Goal: Information Seeking & Learning: Learn about a topic

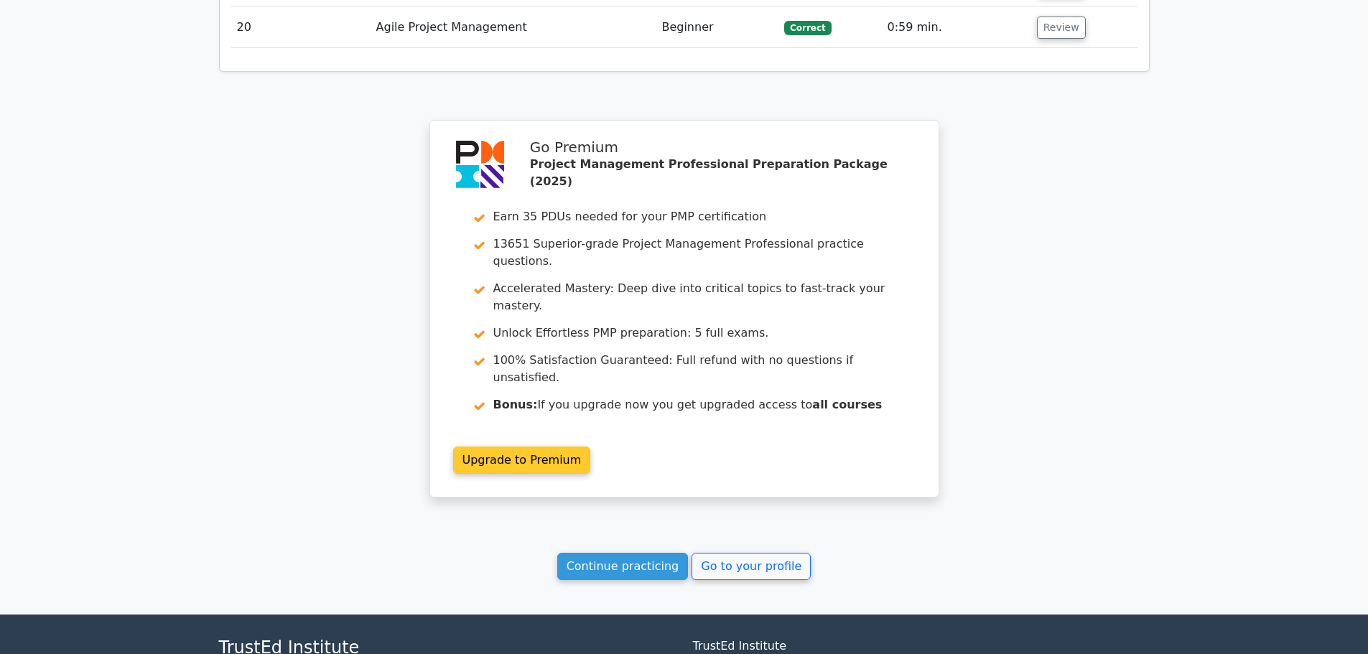
scroll to position [2722, 0]
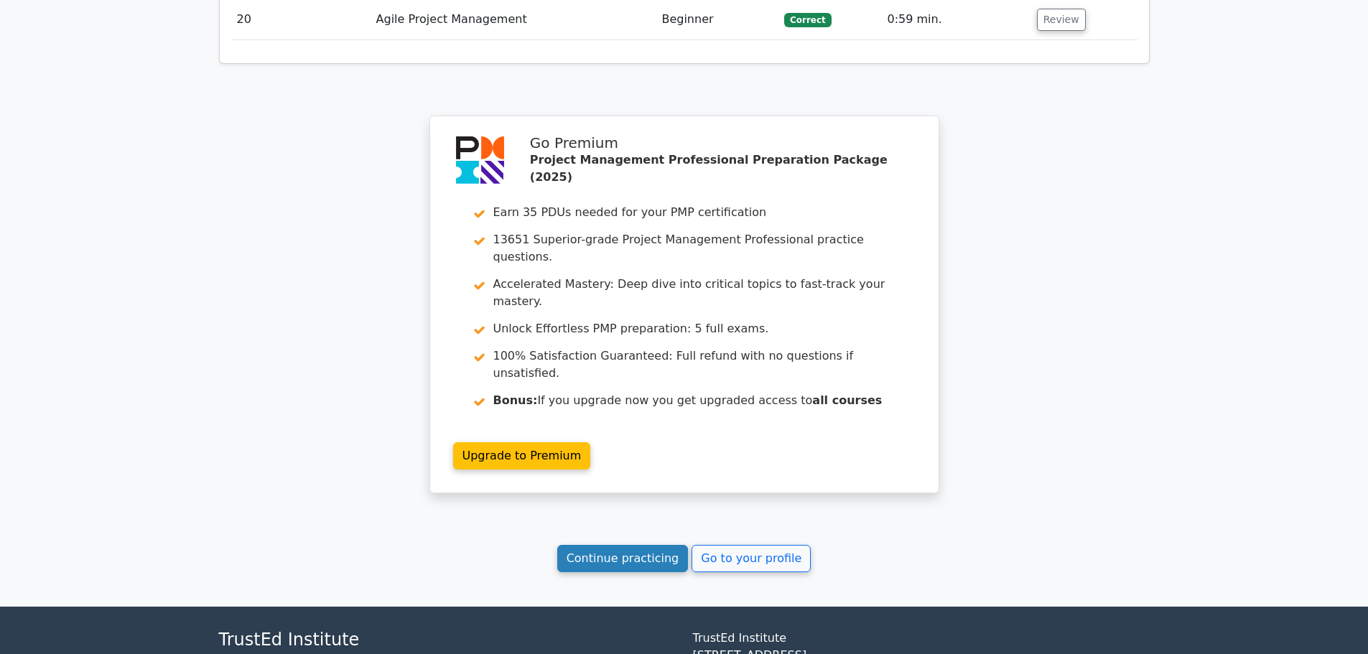
click at [654, 545] on link "Continue practicing" at bounding box center [622, 558] width 131 height 27
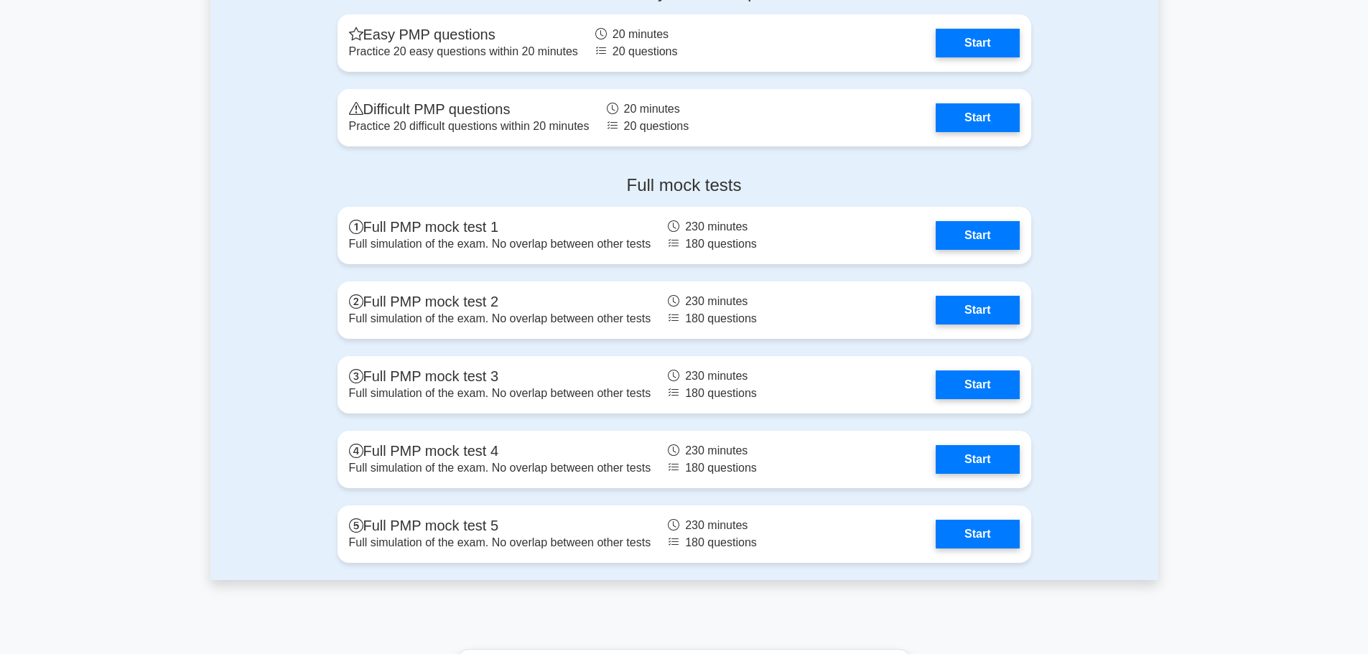
scroll to position [5176, 0]
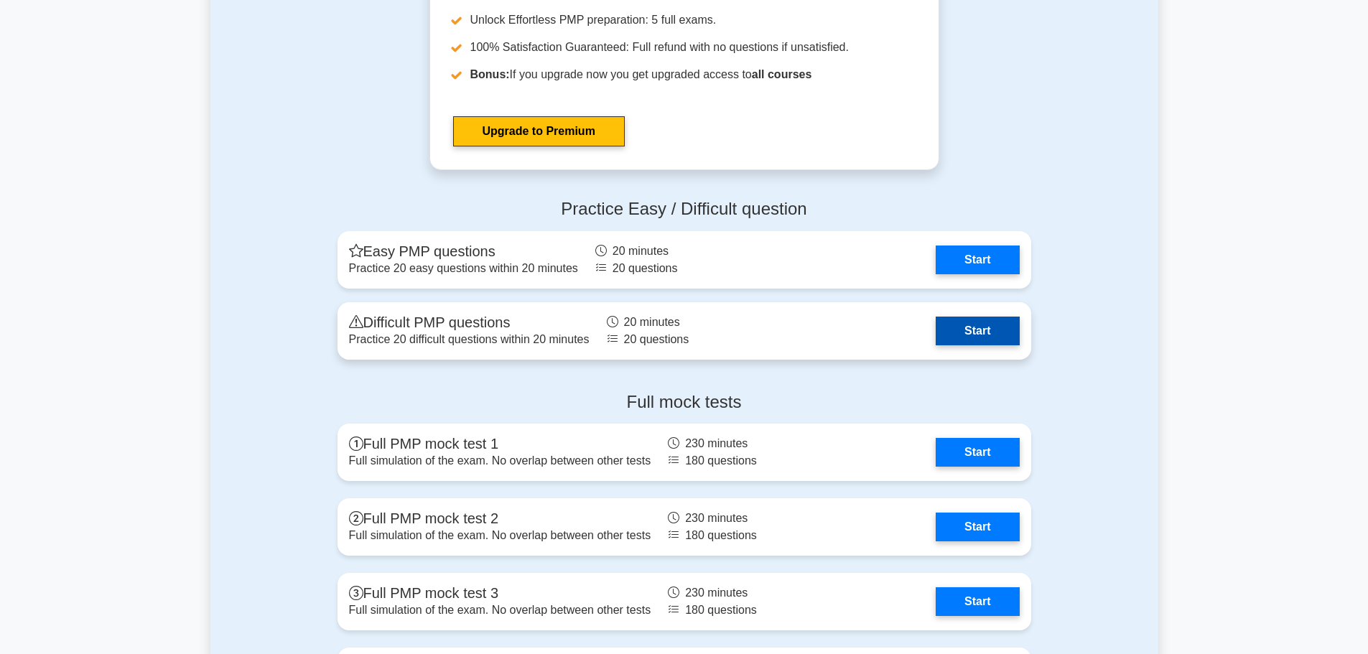
click at [968, 339] on link "Start" at bounding box center [977, 331] width 83 height 29
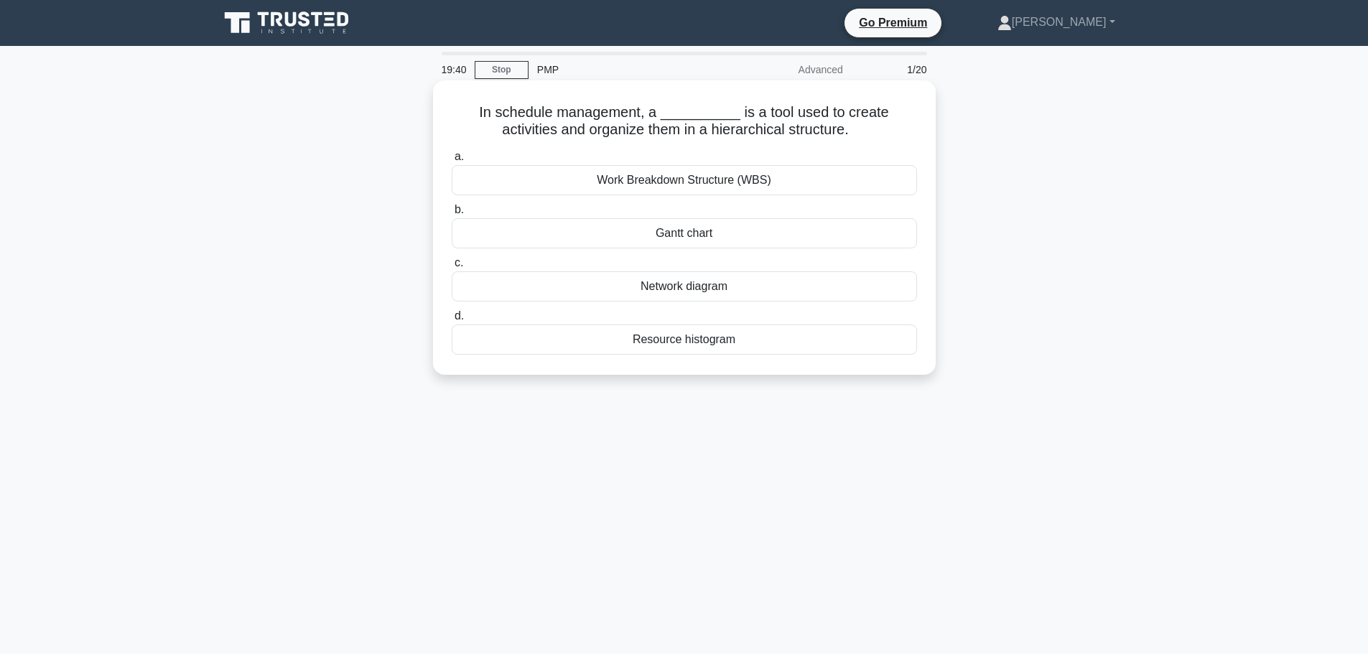
click at [725, 188] on div "Work Breakdown Structure (WBS)" at bounding box center [684, 180] width 465 height 30
click at [452, 162] on input "a. Work Breakdown Structure (WBS)" at bounding box center [452, 156] width 0 height 9
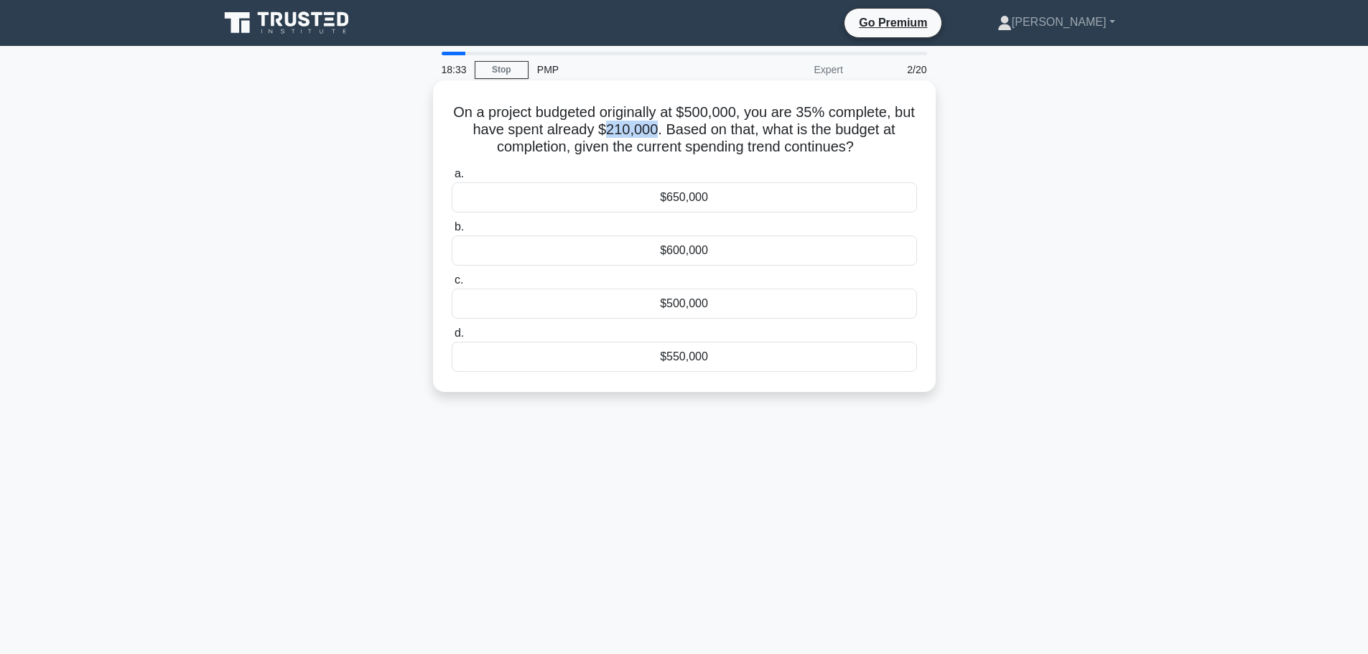
drag, startPoint x: 620, startPoint y: 128, endPoint x: 664, endPoint y: 129, distance: 44.6
click at [664, 129] on h5 "On a project budgeted originally at $500,000, you are 35% complete, but have sp…" at bounding box center [684, 129] width 468 height 53
drag, startPoint x: 664, startPoint y: 129, endPoint x: 612, endPoint y: 128, distance: 52.5
click at [612, 128] on h5 "On a project budgeted originally at $500,000, you are 35% complete, but have sp…" at bounding box center [684, 129] width 468 height 53
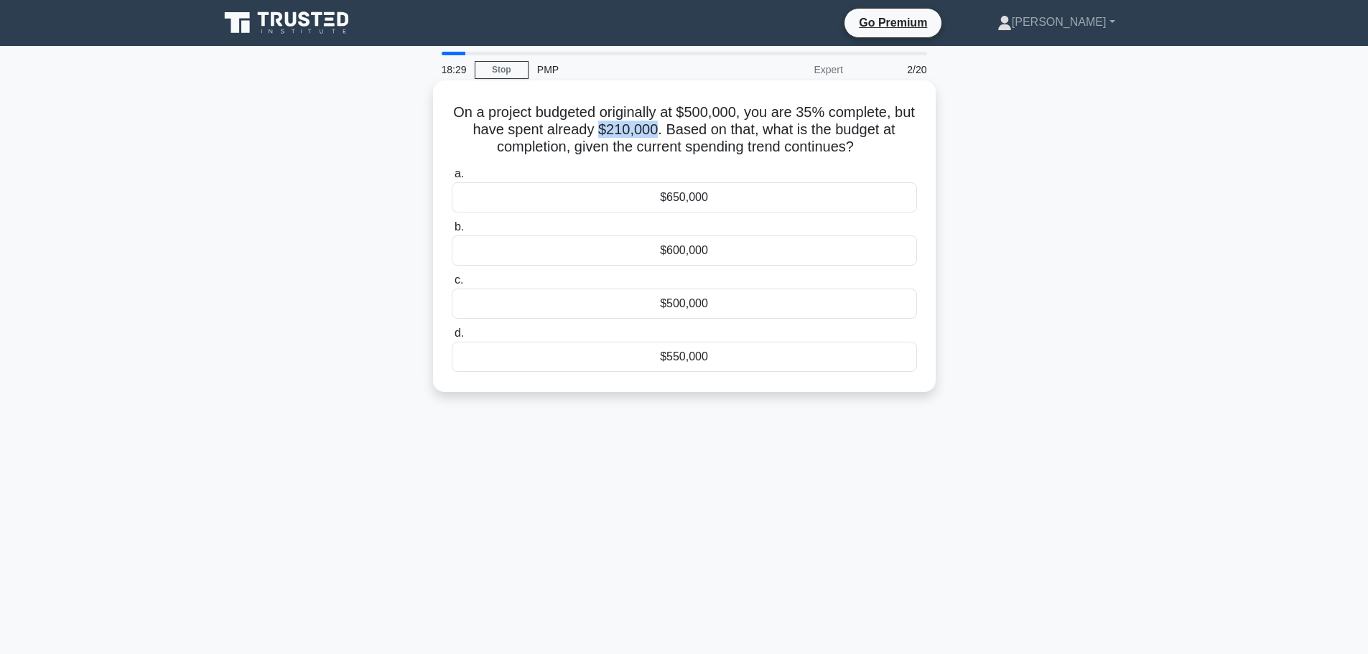
click at [612, 128] on h5 "On a project budgeted originally at $500,000, you are 35% complete, but have sp…" at bounding box center [684, 129] width 468 height 53
click at [804, 256] on div "$600,000" at bounding box center [684, 251] width 465 height 30
click at [452, 232] on input "b. $600,000" at bounding box center [452, 227] width 0 height 9
click at [817, 309] on div "Crashing" at bounding box center [684, 304] width 465 height 30
click at [452, 285] on input "c. Crashing" at bounding box center [452, 280] width 0 height 9
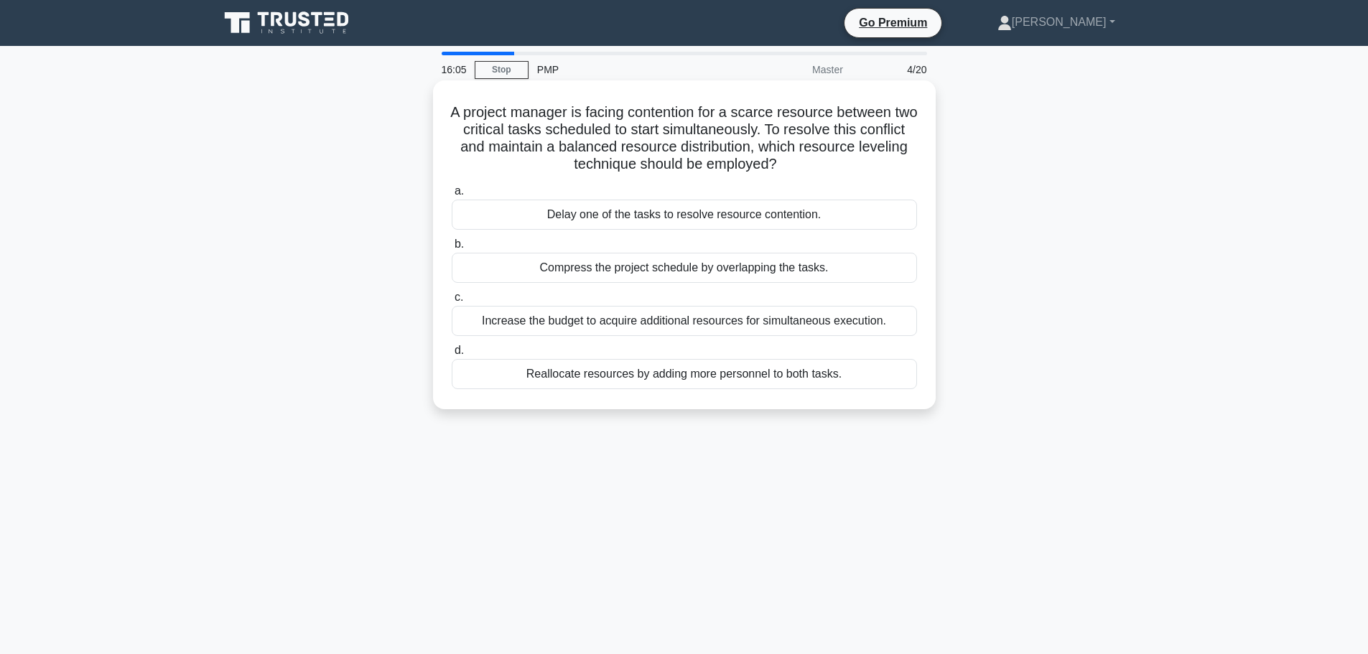
click at [884, 223] on div "Delay one of the tasks to resolve resource contention." at bounding box center [684, 215] width 465 height 30
click at [452, 196] on input "a. Delay one of the tasks to resolve resource contention." at bounding box center [452, 191] width 0 height 9
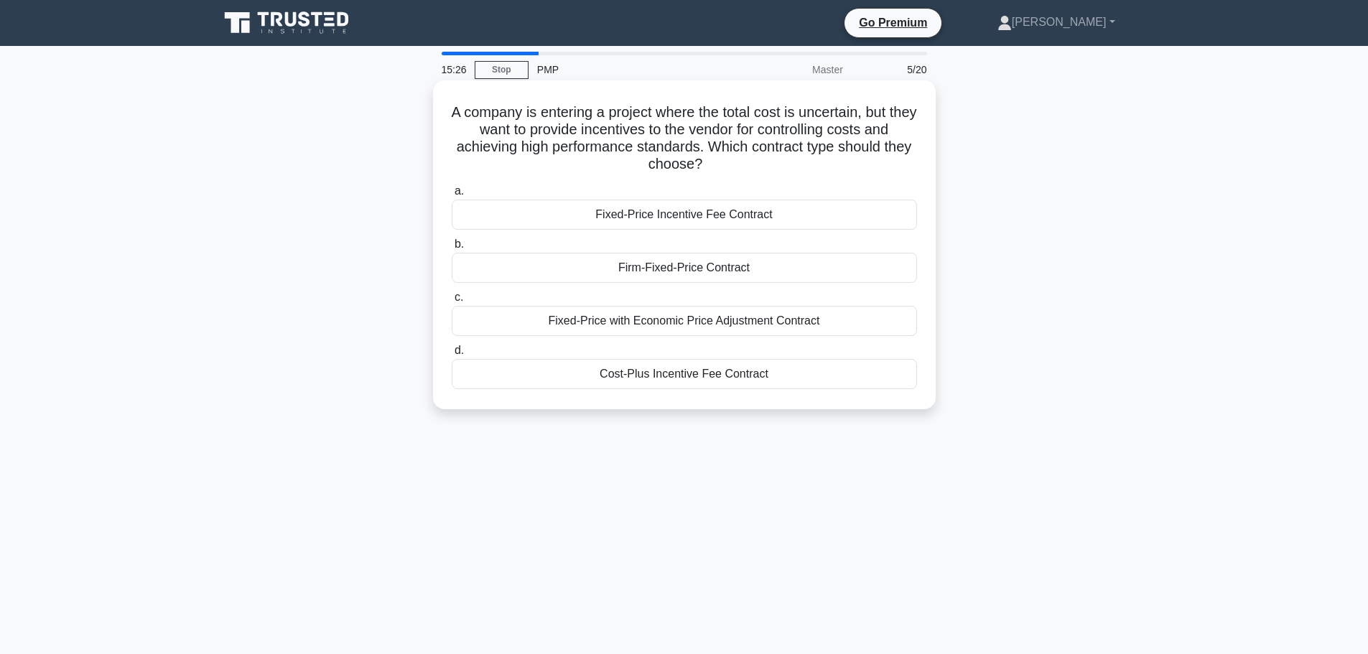
click at [851, 380] on div "Cost-Plus Incentive Fee Contract" at bounding box center [684, 374] width 465 height 30
click at [452, 356] on input "d. Cost-Plus Incentive Fee Contract" at bounding box center [452, 350] width 0 height 9
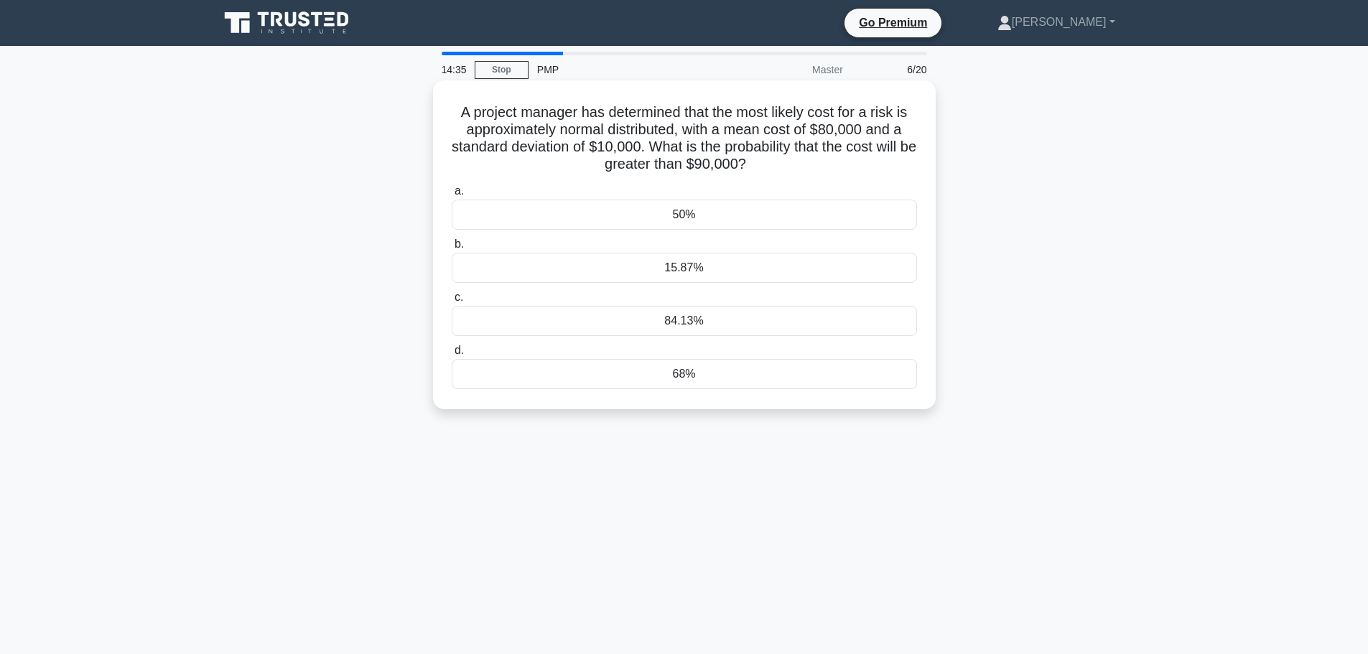
click at [853, 373] on div "68%" at bounding box center [684, 374] width 465 height 30
click at [452, 356] on input "d. 68%" at bounding box center [452, 350] width 0 height 9
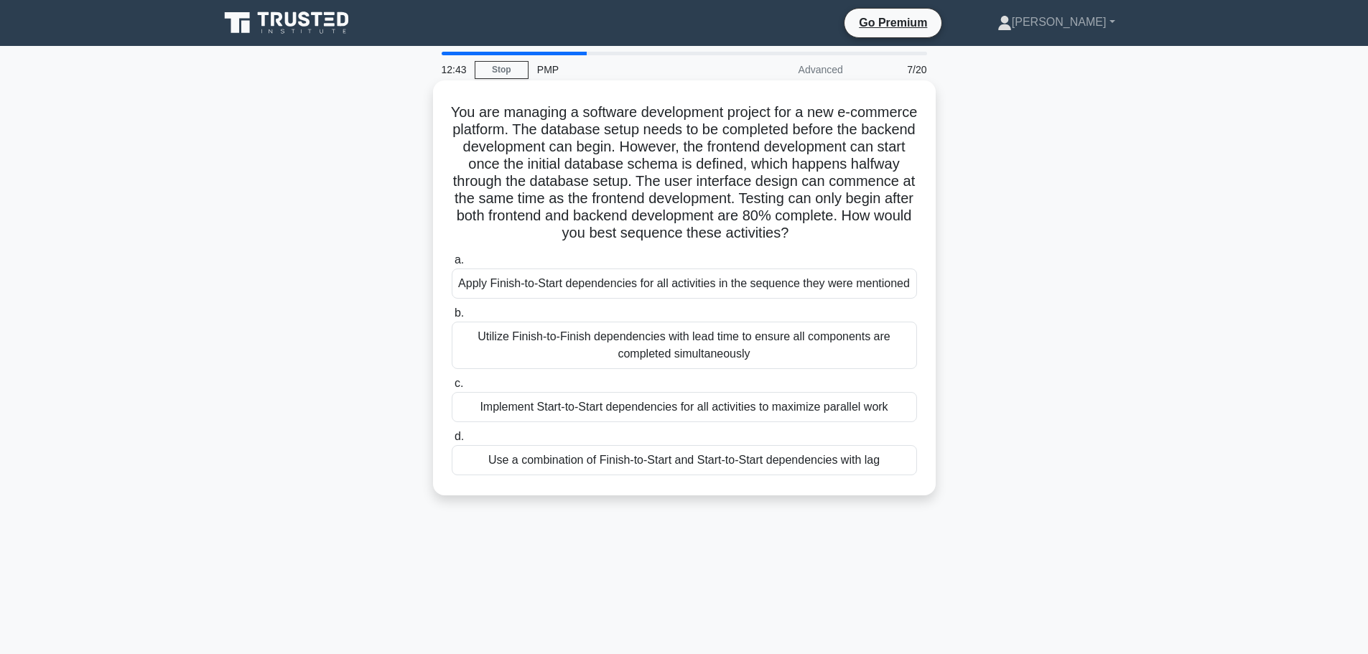
click at [839, 463] on div "Use a combination of Finish-to-Start and Start-to-Start dependencies with lag" at bounding box center [684, 460] width 465 height 30
click at [452, 442] on input "d. Use a combination of Finish-to-Start and Start-to-Start dependencies with lag" at bounding box center [452, 436] width 0 height 9
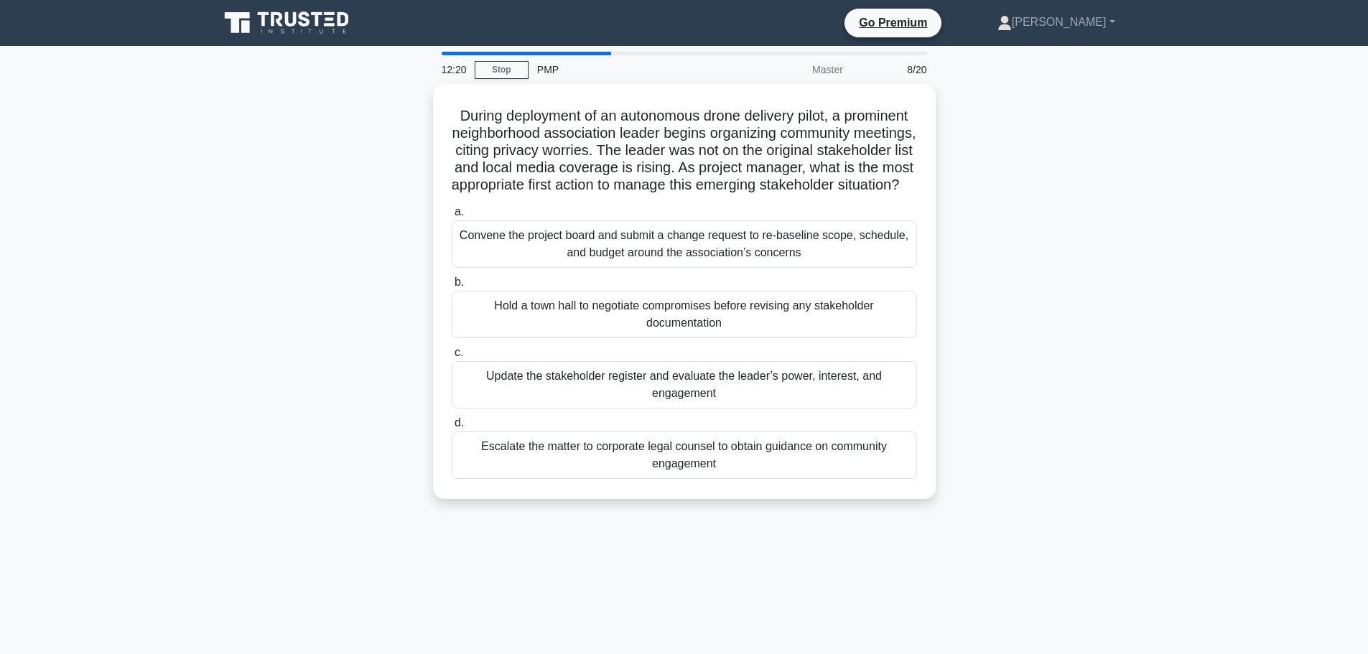
click at [340, 137] on div "During deployment of an autonomous drone delivery pilot, a prominent neighborho…" at bounding box center [684, 300] width 948 height 432
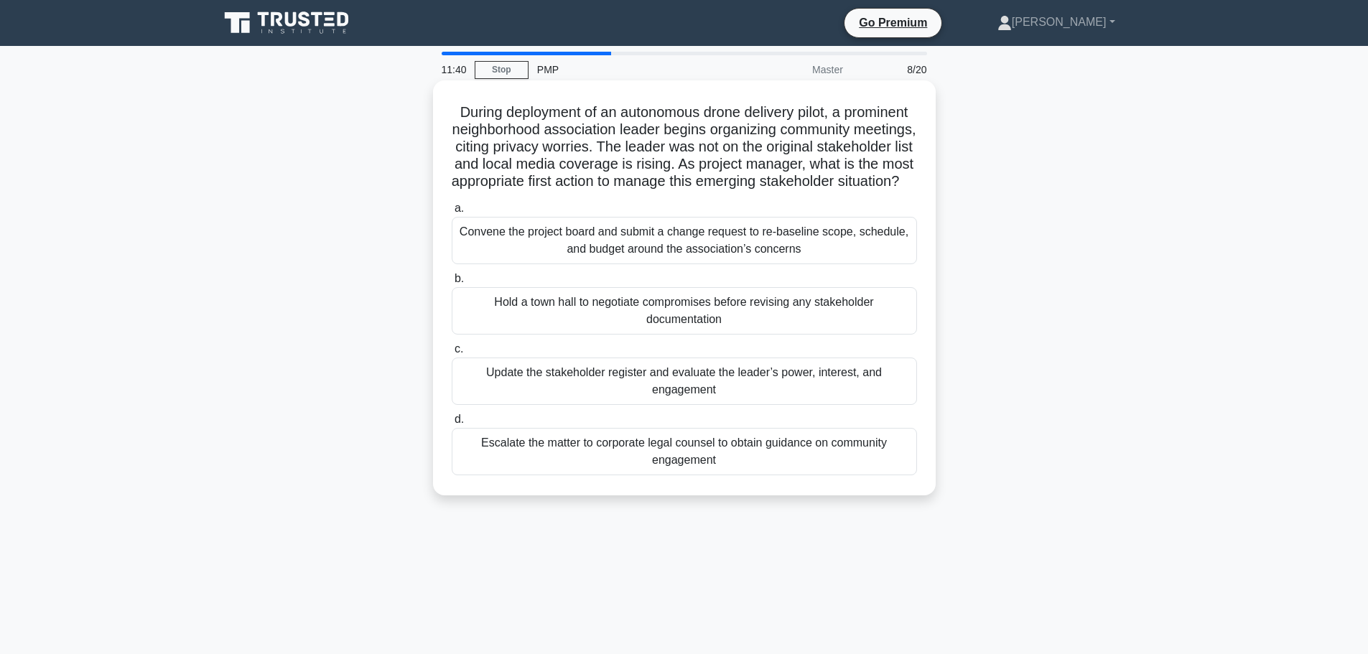
click at [585, 405] on div "Update the stakeholder register and evaluate the leader’s power, interest, and …" at bounding box center [684, 381] width 465 height 47
click at [452, 354] on input "c. Update the stakeholder register and evaluate the leader’s power, interest, a…" at bounding box center [452, 349] width 0 height 9
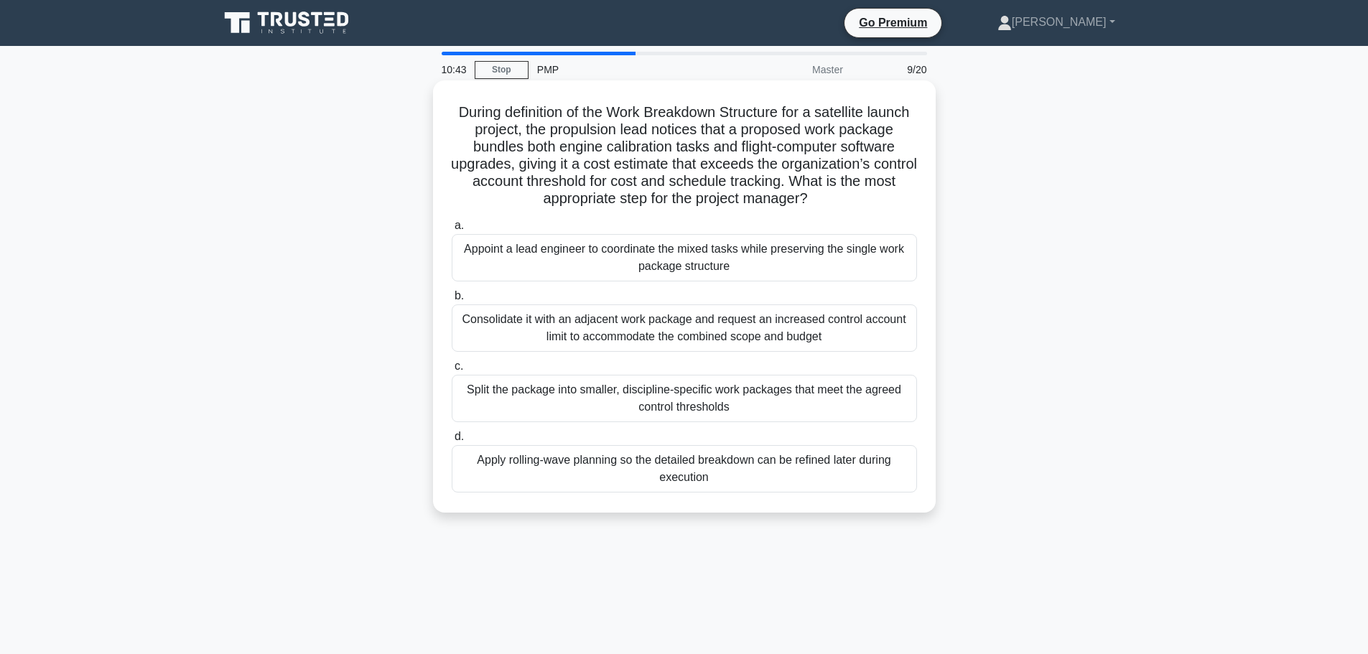
click at [564, 403] on div "Split the package into smaller, discipline-specific work packages that meet the…" at bounding box center [684, 398] width 465 height 47
click at [452, 371] on input "c. Split the package into smaller, discipline-specific work packages that meet …" at bounding box center [452, 366] width 0 height 9
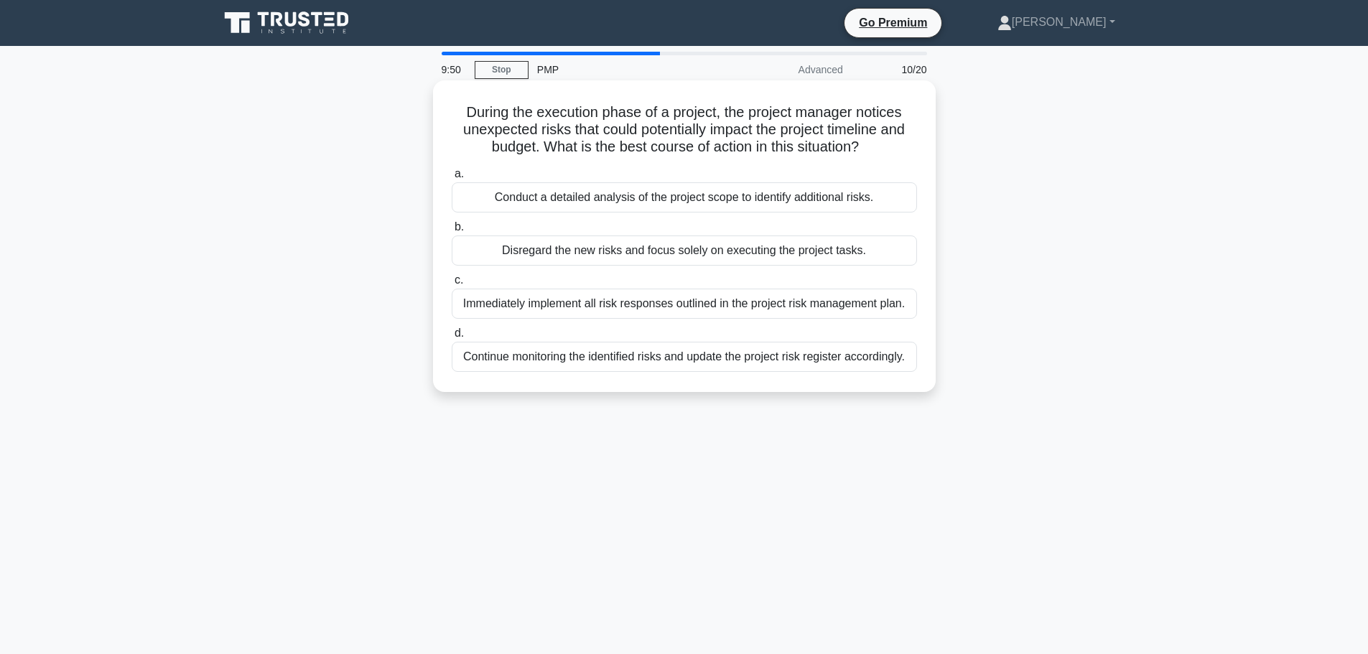
click at [673, 204] on div "Conduct a detailed analysis of the project scope to identify additional risks." at bounding box center [684, 197] width 465 height 30
click at [452, 179] on input "a. Conduct a detailed analysis of the project scope to identify additional risk…" at bounding box center [452, 174] width 0 height 9
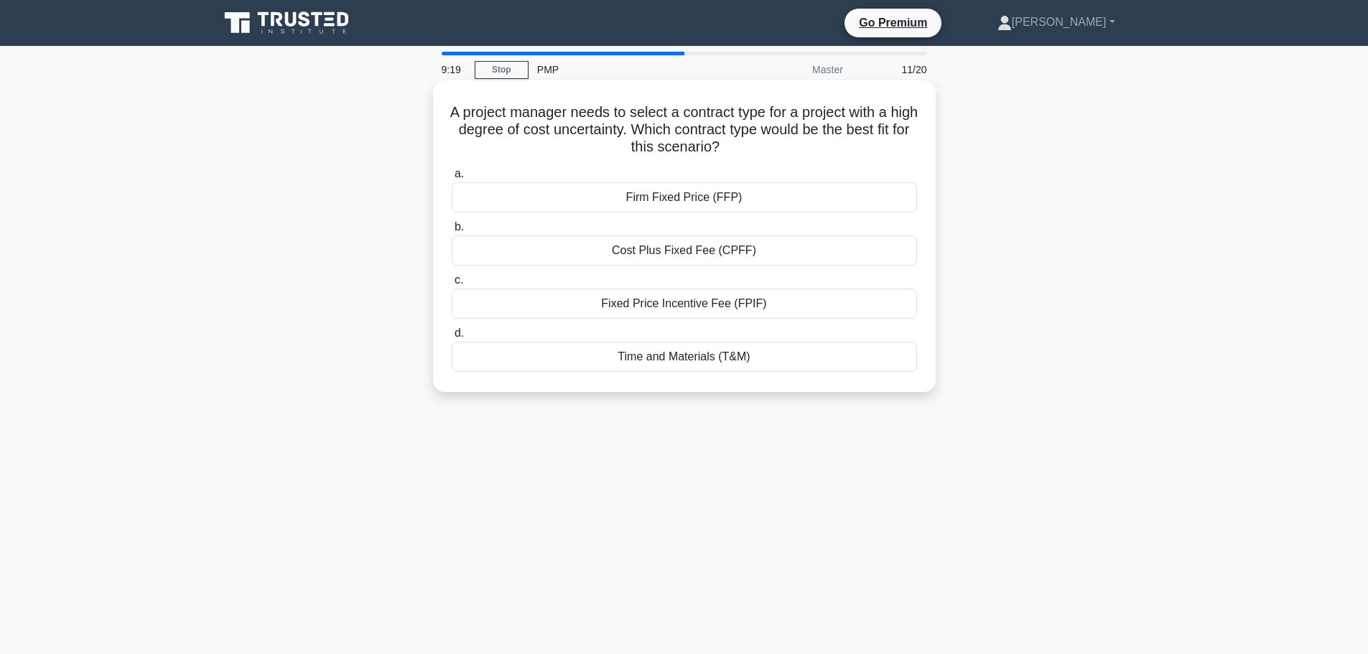
click at [673, 249] on div "Cost Plus Fixed Fee (CPFF)" at bounding box center [684, 251] width 465 height 30
click at [452, 232] on input "b. Cost Plus Fixed Fee (CPFF)" at bounding box center [452, 227] width 0 height 9
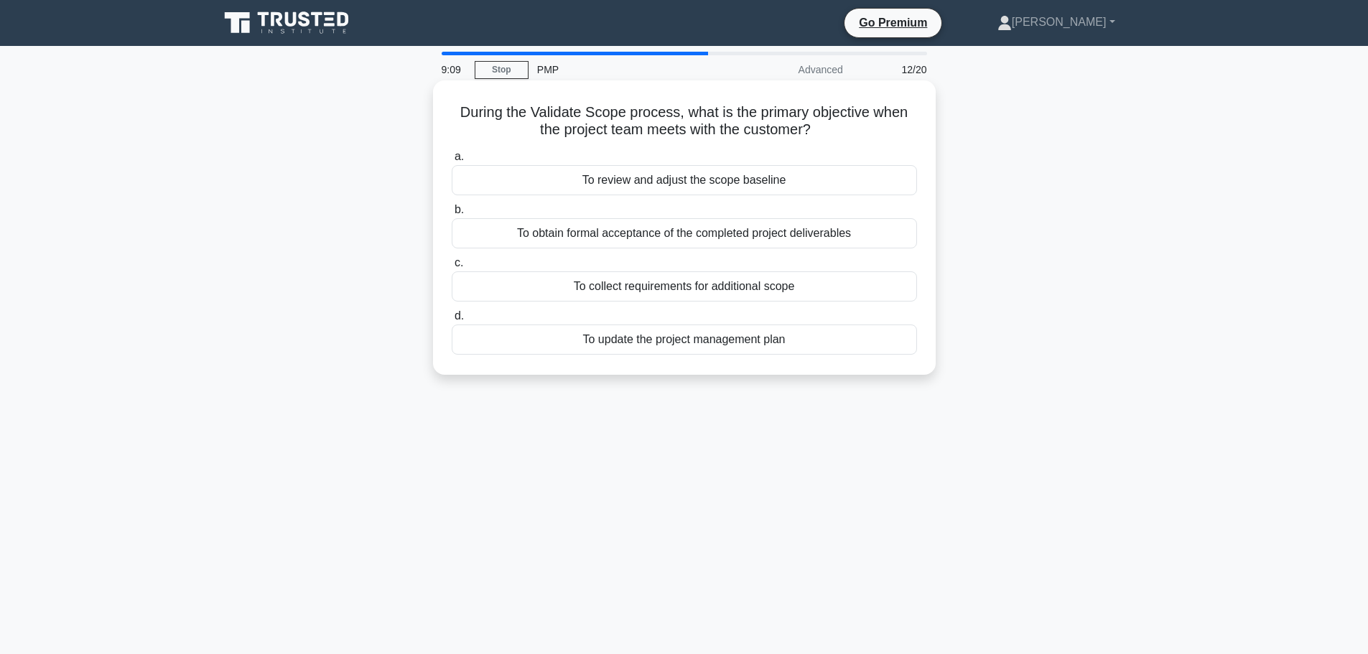
click at [672, 241] on div "To obtain formal acceptance of the completed project deliverables" at bounding box center [684, 233] width 465 height 30
click at [452, 215] on input "b. To obtain formal acceptance of the completed project deliverables" at bounding box center [452, 209] width 0 height 9
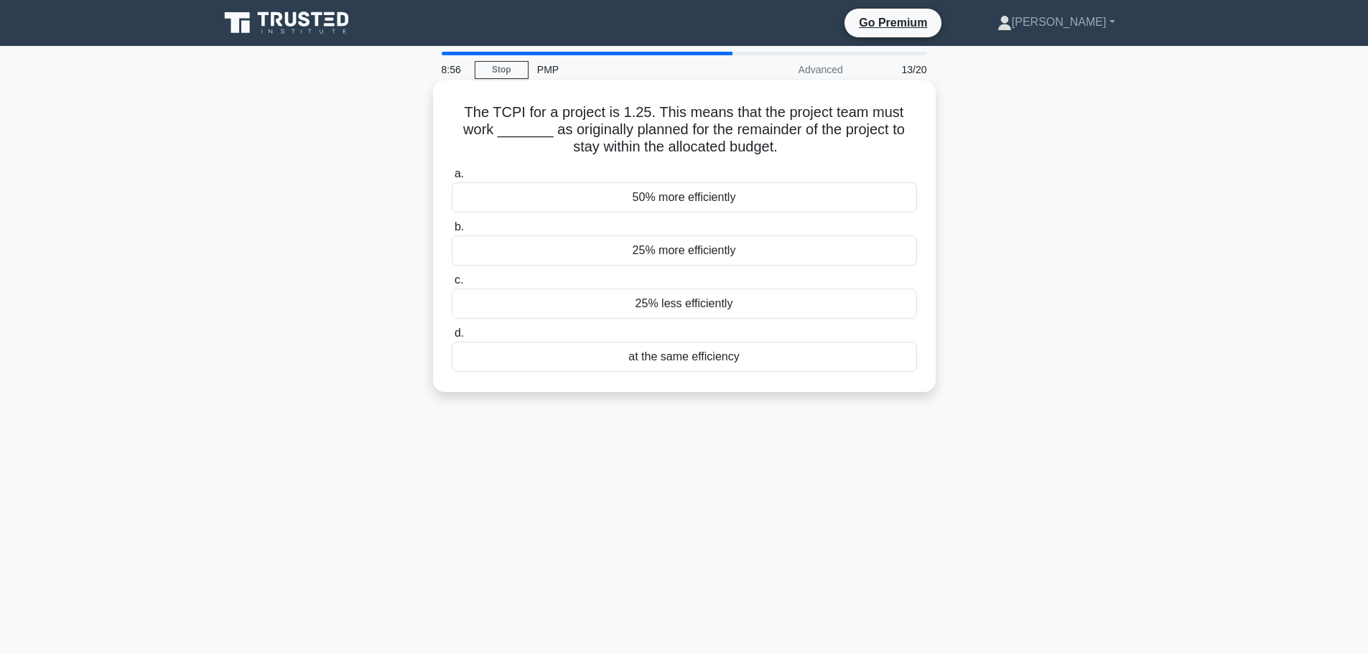
click at [680, 252] on div "25% more efficiently" at bounding box center [684, 251] width 465 height 30
click at [452, 232] on input "b. 25% more efficiently" at bounding box center [452, 227] width 0 height 9
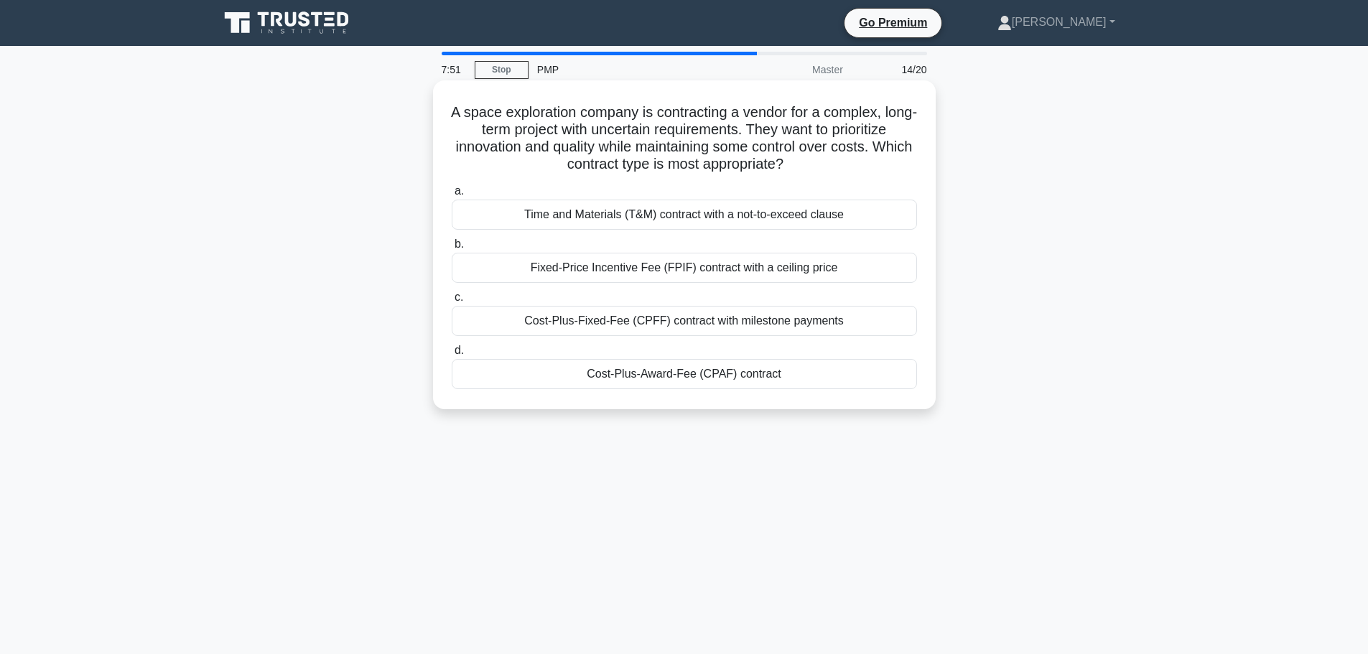
click at [685, 221] on div "Time and Materials (T&M) contract with a not-to-exceed clause" at bounding box center [684, 215] width 465 height 30
click at [452, 196] on input "a. Time and Materials (T&M) contract with a not-to-exceed clause" at bounding box center [452, 191] width 0 height 9
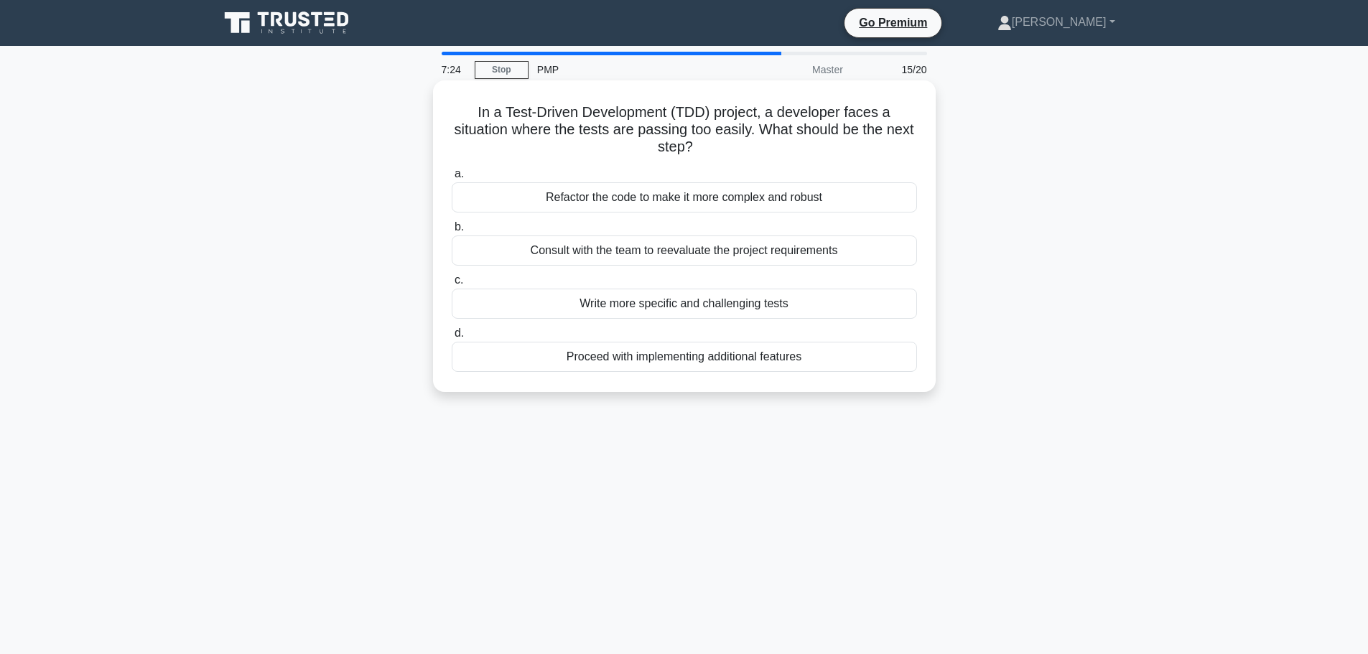
click at [701, 250] on div "Consult with the team to reevaluate the project requirements" at bounding box center [684, 251] width 465 height 30
click at [452, 232] on input "b. Consult with the team to reevaluate the project requirements" at bounding box center [452, 227] width 0 height 9
click at [702, 250] on div "The project ran over budget but delivered full value" at bounding box center [684, 251] width 465 height 30
click at [452, 232] on input "b. The project ran over budget but delivered full value" at bounding box center [452, 227] width 0 height 9
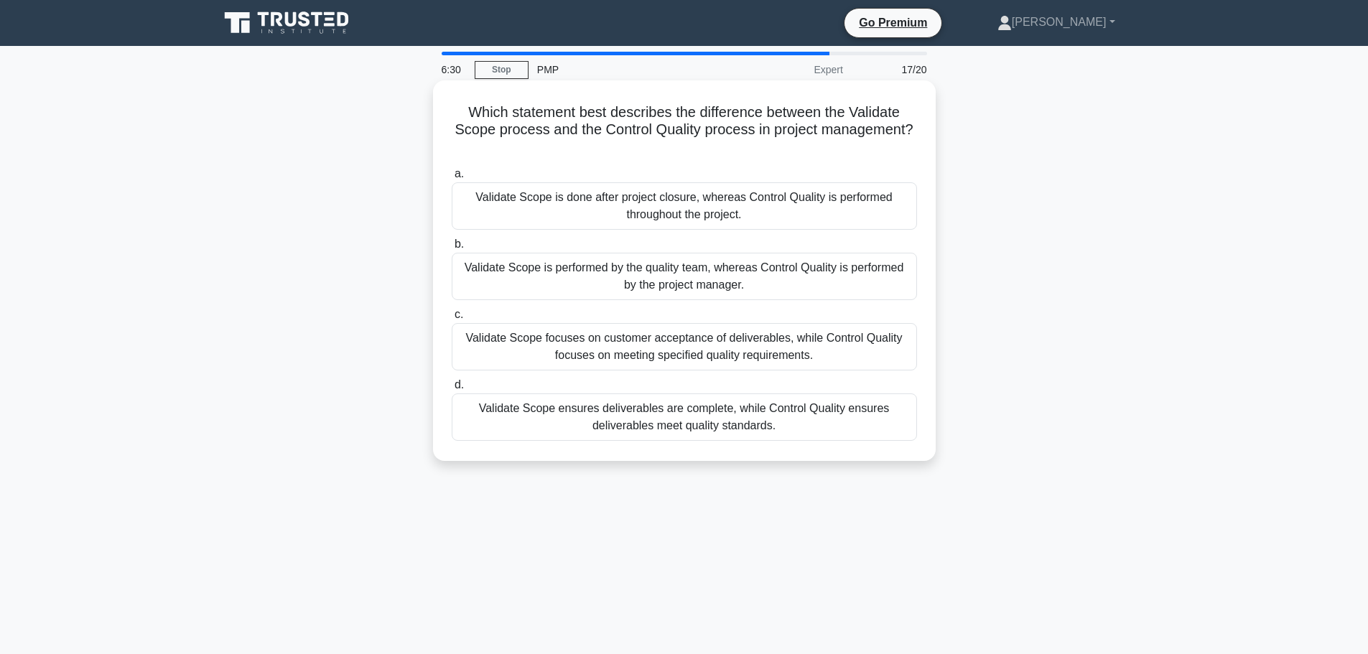
click at [730, 347] on div "Validate Scope focuses on customer acceptance of deliverables, while Control Qu…" at bounding box center [684, 346] width 465 height 47
click at [452, 320] on input "c. Validate Scope focuses on customer acceptance of deliverables, while Control…" at bounding box center [452, 314] width 0 height 9
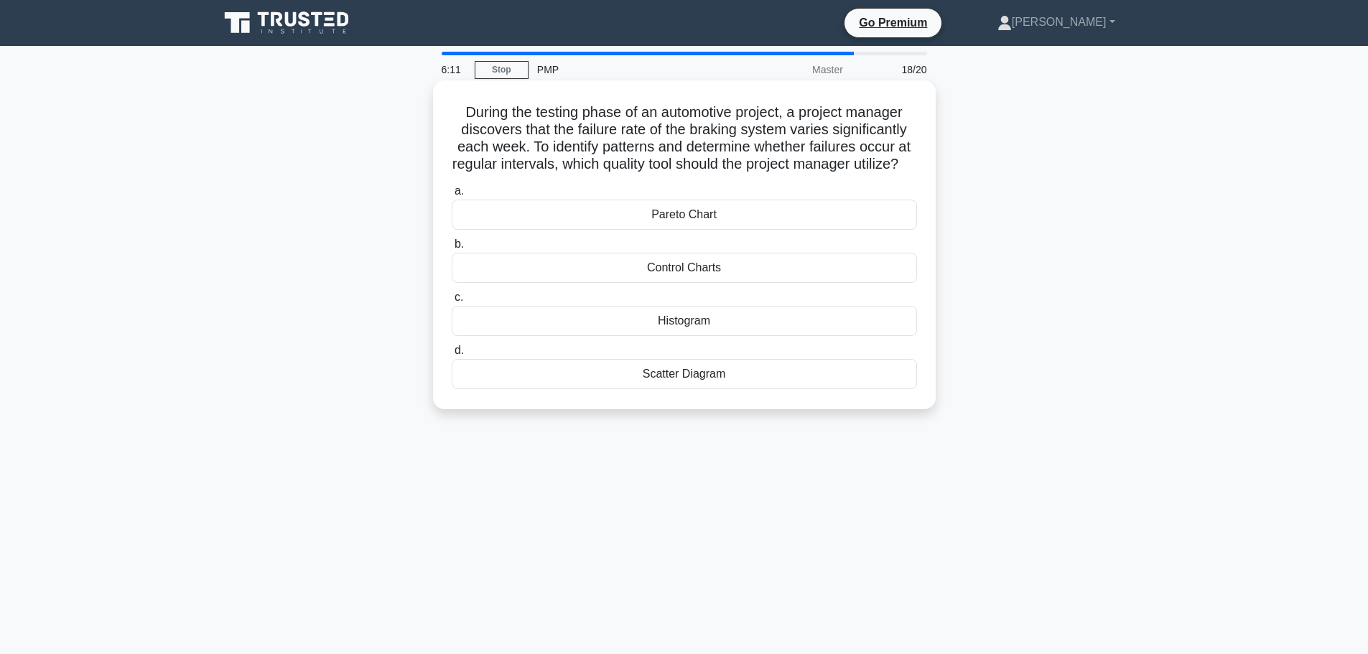
click at [728, 283] on div "Control Charts" at bounding box center [684, 268] width 465 height 30
click at [452, 249] on input "b. Control Charts" at bounding box center [452, 244] width 0 height 9
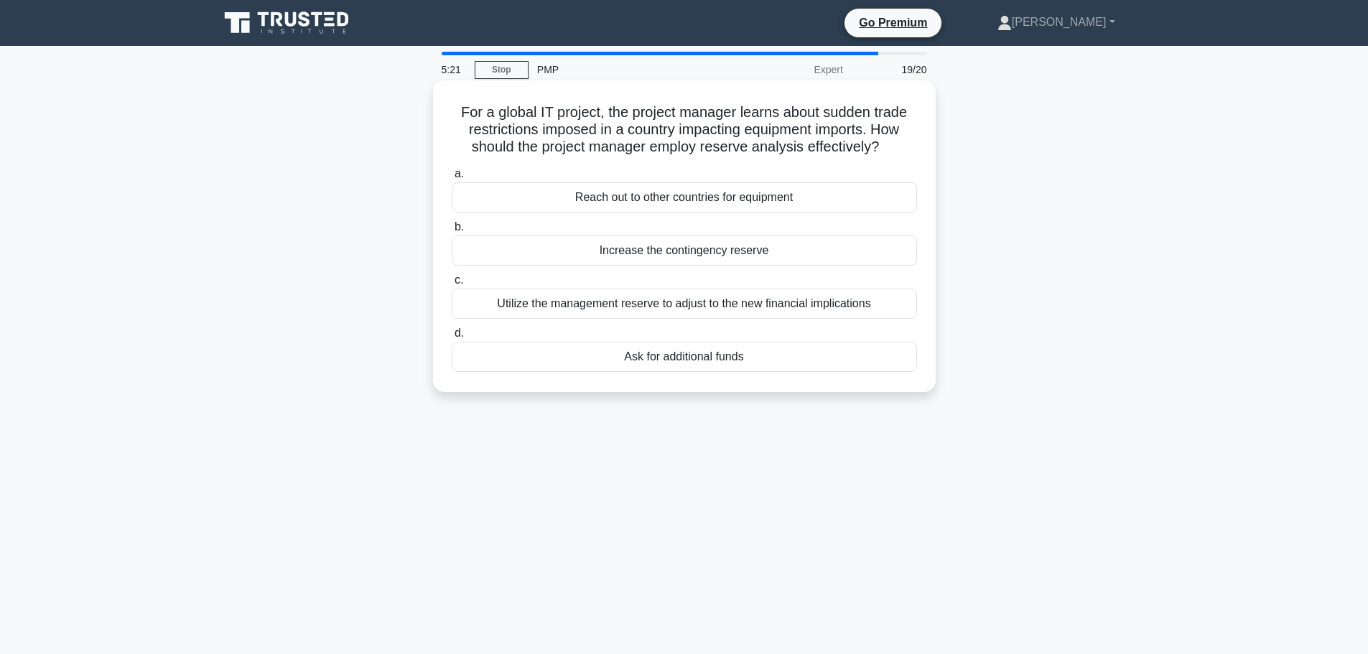
click at [733, 254] on div "Increase the contingency reserve" at bounding box center [684, 251] width 465 height 30
click at [452, 232] on input "b. Increase the contingency reserve" at bounding box center [452, 227] width 0 height 9
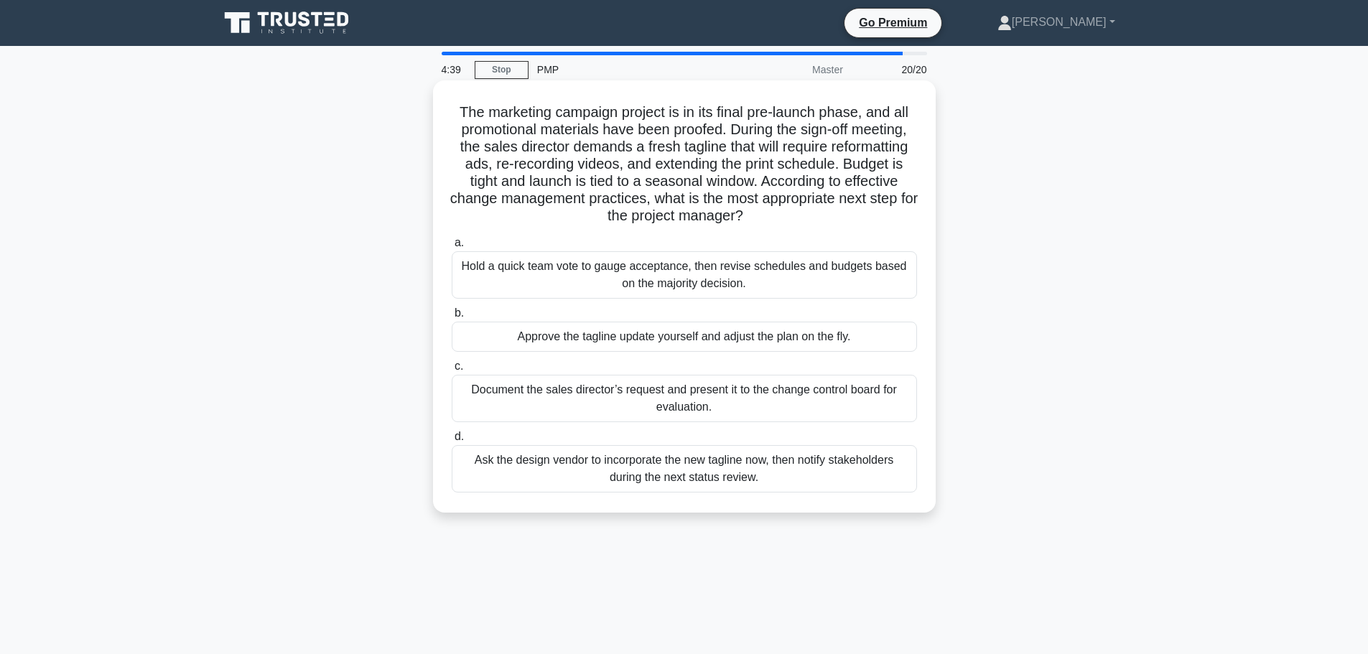
click at [862, 395] on div "Document the sales director’s request and present it to the change control boar…" at bounding box center [684, 398] width 465 height 47
click at [452, 371] on input "c. Document the sales director’s request and present it to the change control b…" at bounding box center [452, 366] width 0 height 9
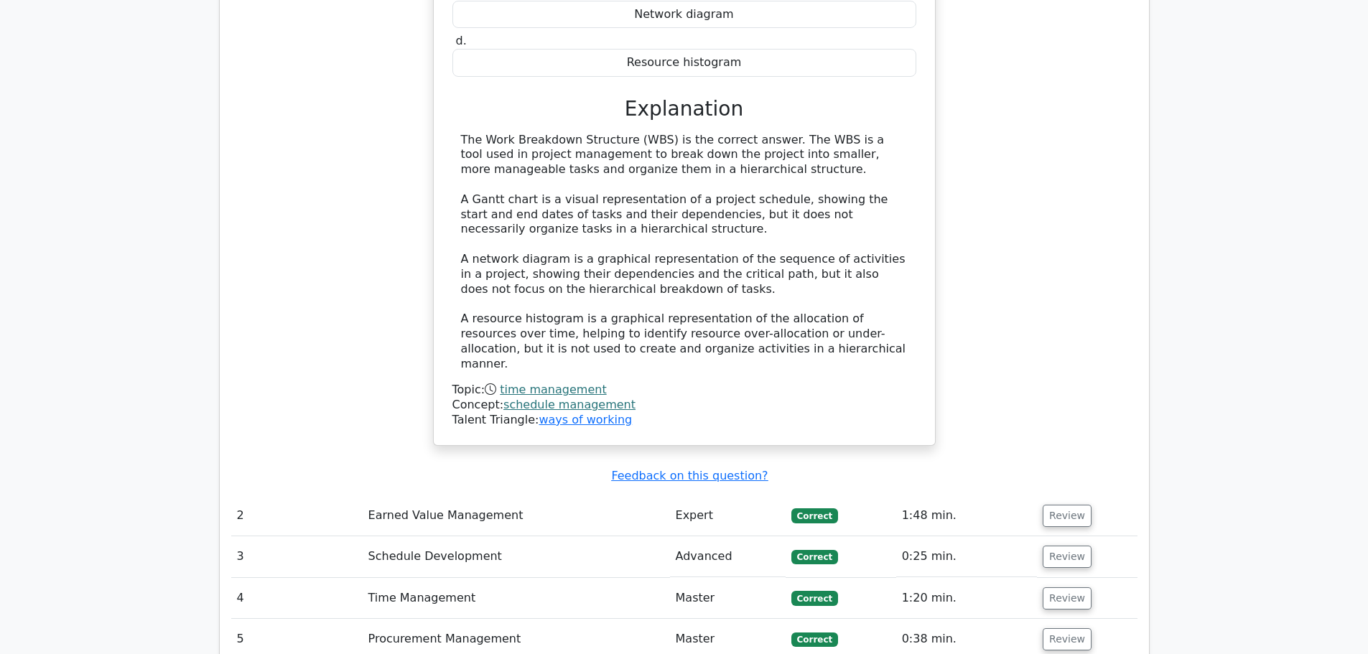
scroll to position [1939, 0]
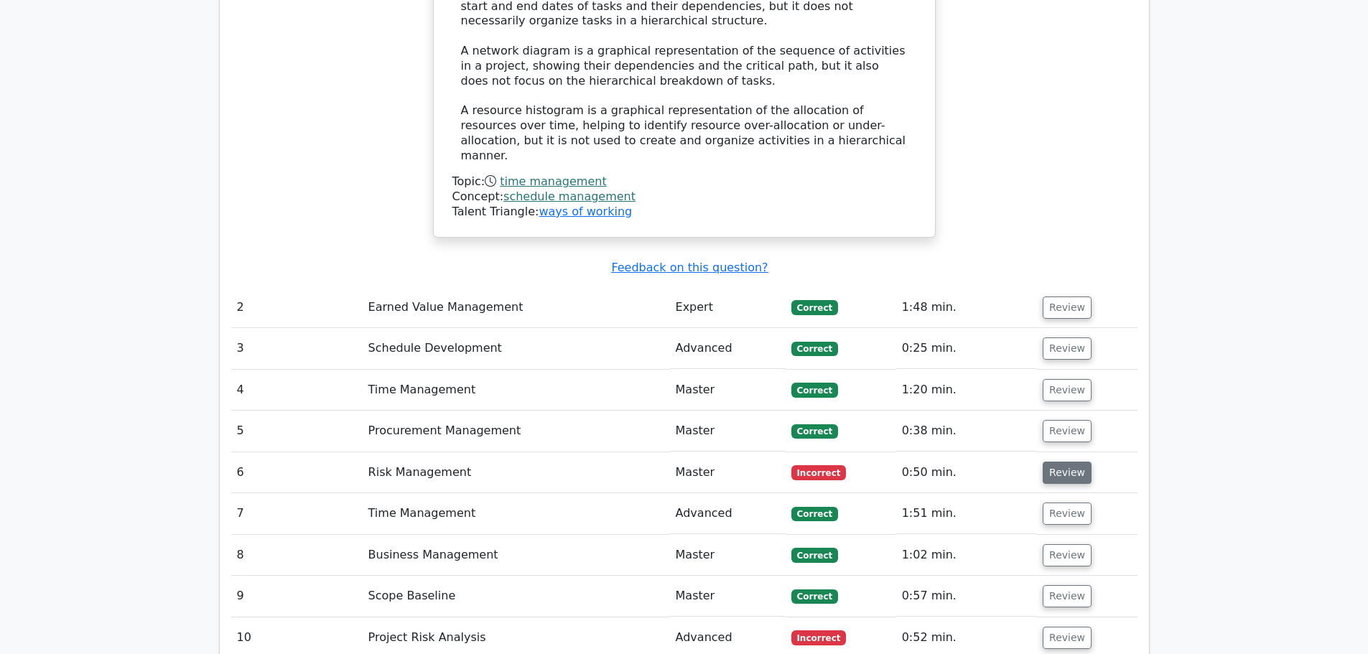
click at [1057, 462] on button "Review" at bounding box center [1067, 473] width 49 height 22
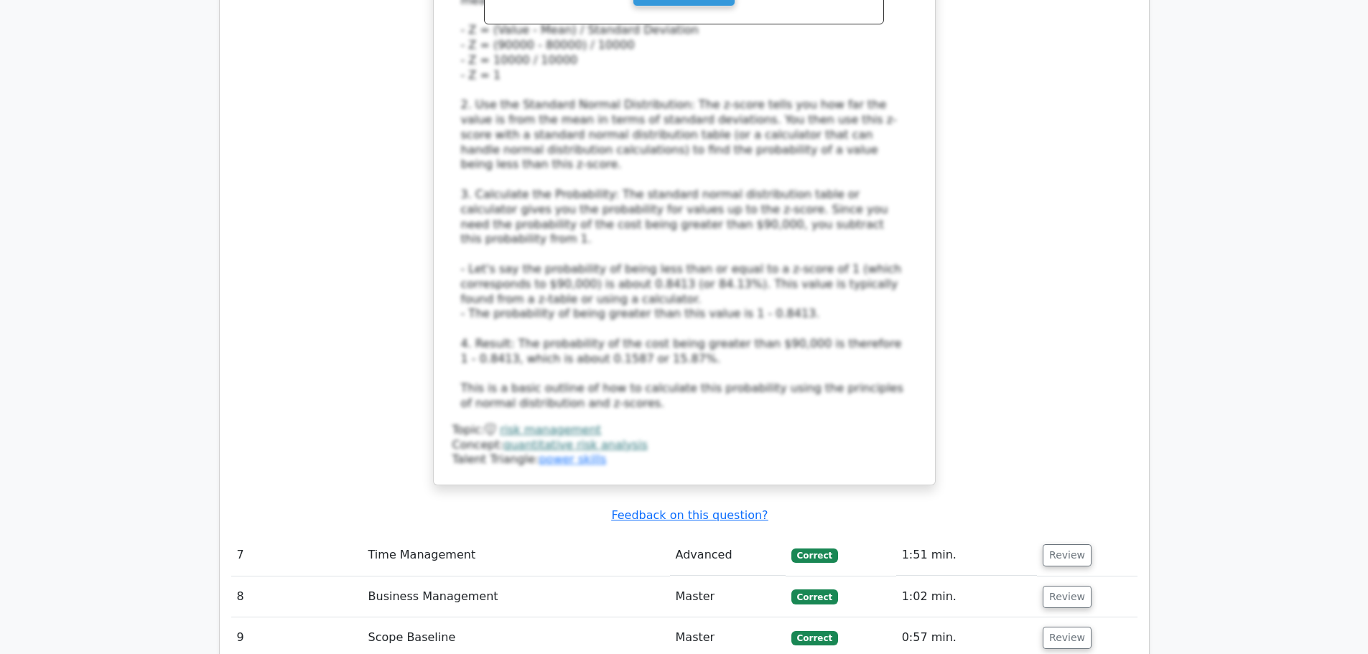
scroll to position [3089, 0]
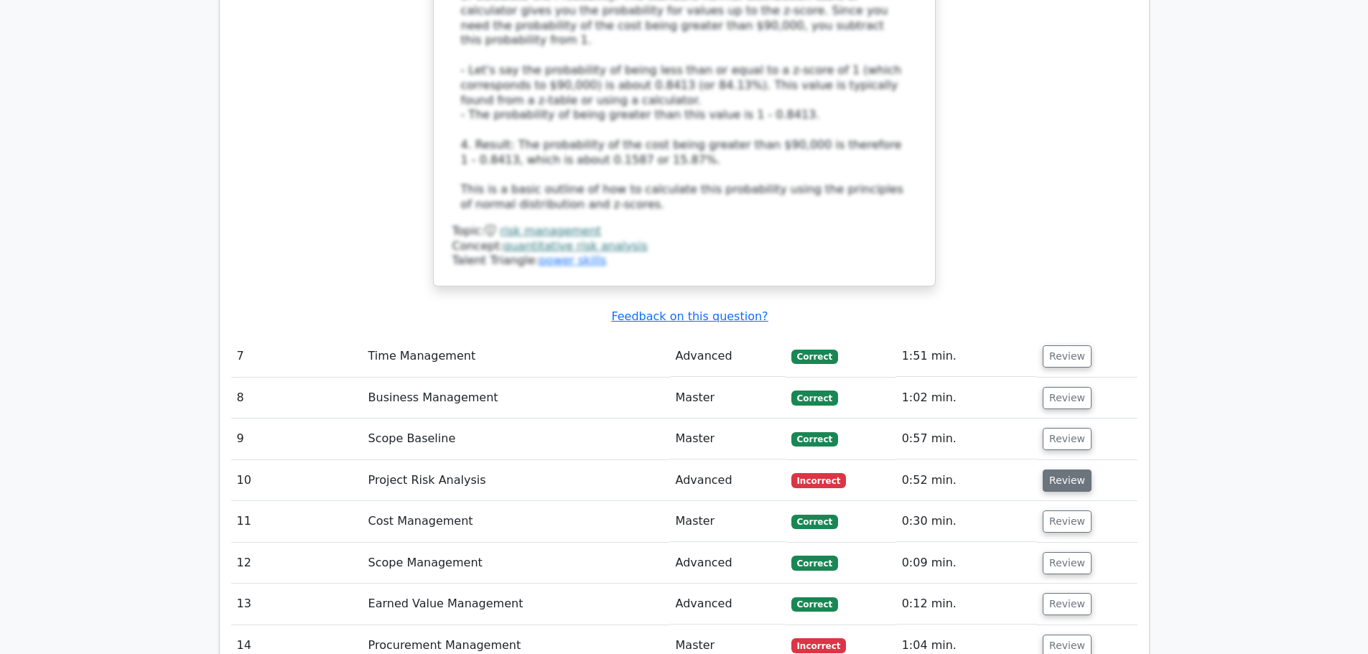
click at [1072, 470] on button "Review" at bounding box center [1067, 481] width 49 height 22
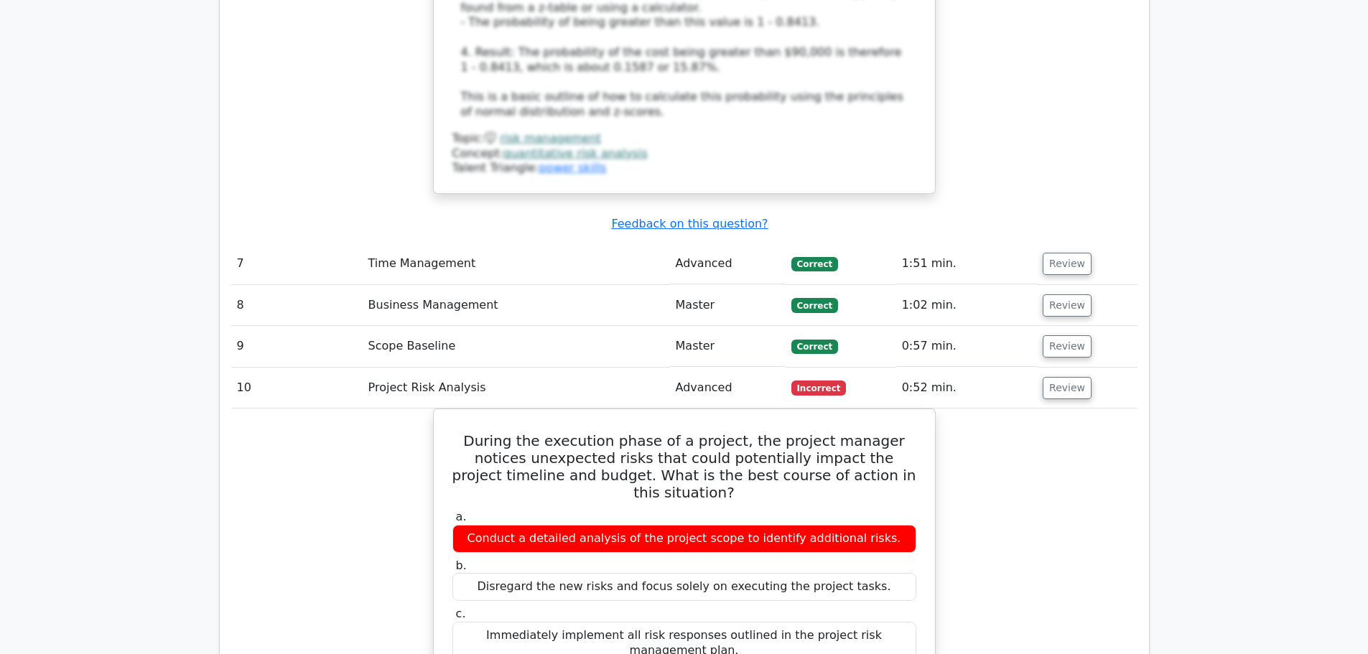
scroll to position [3232, 0]
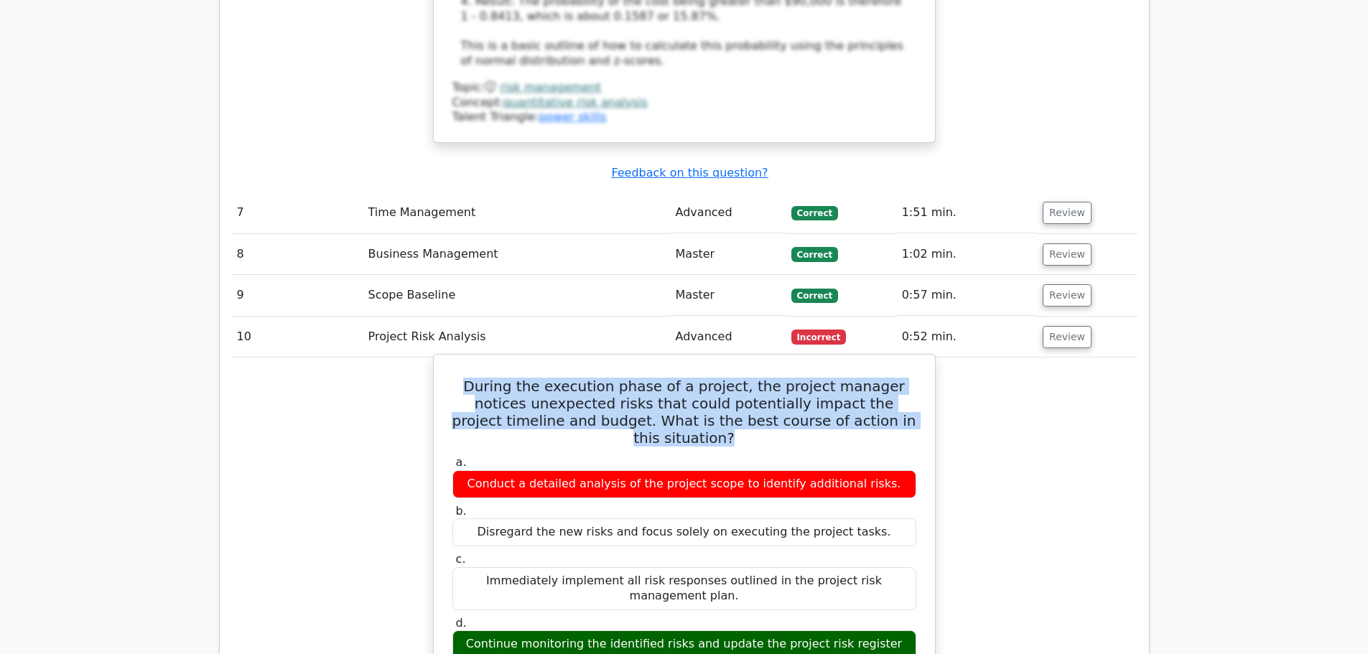
drag, startPoint x: 461, startPoint y: 292, endPoint x: 877, endPoint y: 330, distance: 417.6
click at [877, 378] on h5 "During the execution phase of a project, the project manager notices unexpected…" at bounding box center [684, 412] width 467 height 69
drag, startPoint x: 527, startPoint y: 514, endPoint x: 514, endPoint y: 514, distance: 12.9
click at [527, 631] on div "Continue monitoring the identified risks and update the project risk register a…" at bounding box center [685, 652] width 464 height 43
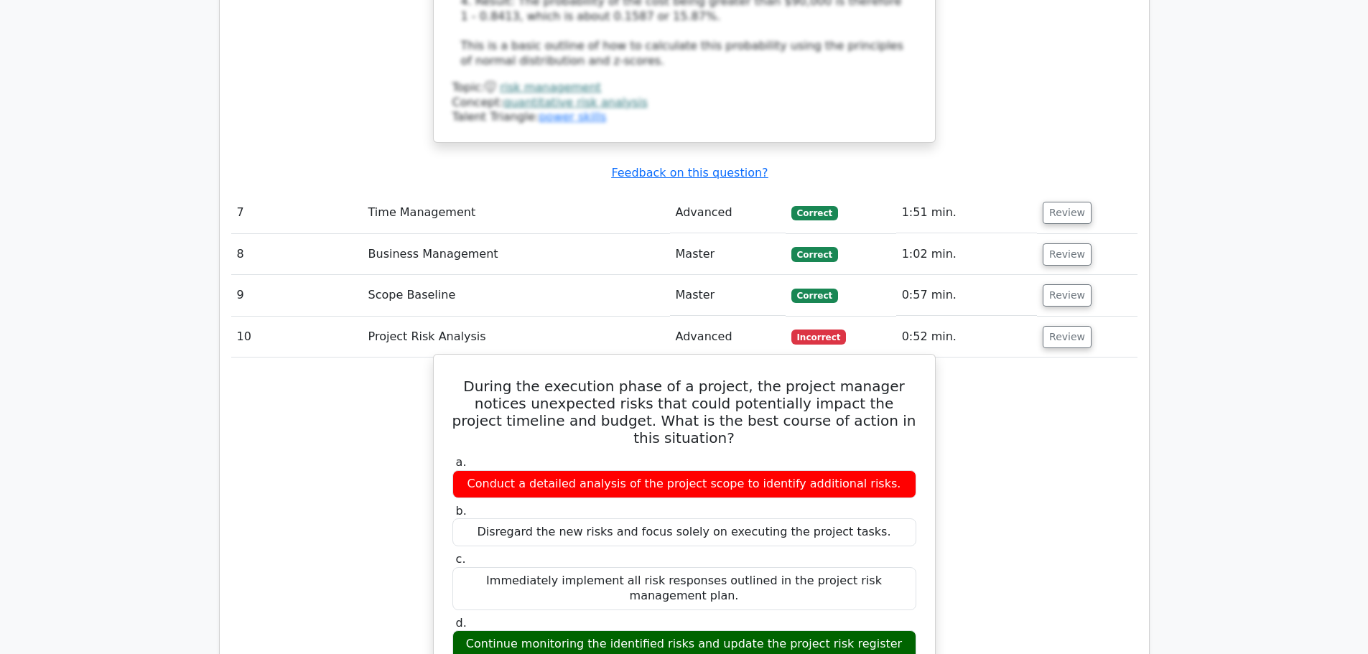
drag, startPoint x: 484, startPoint y: 511, endPoint x: 723, endPoint y: 535, distance: 240.4
click at [723, 631] on div "Continue monitoring the identified risks and update the project risk register a…" at bounding box center [685, 652] width 464 height 43
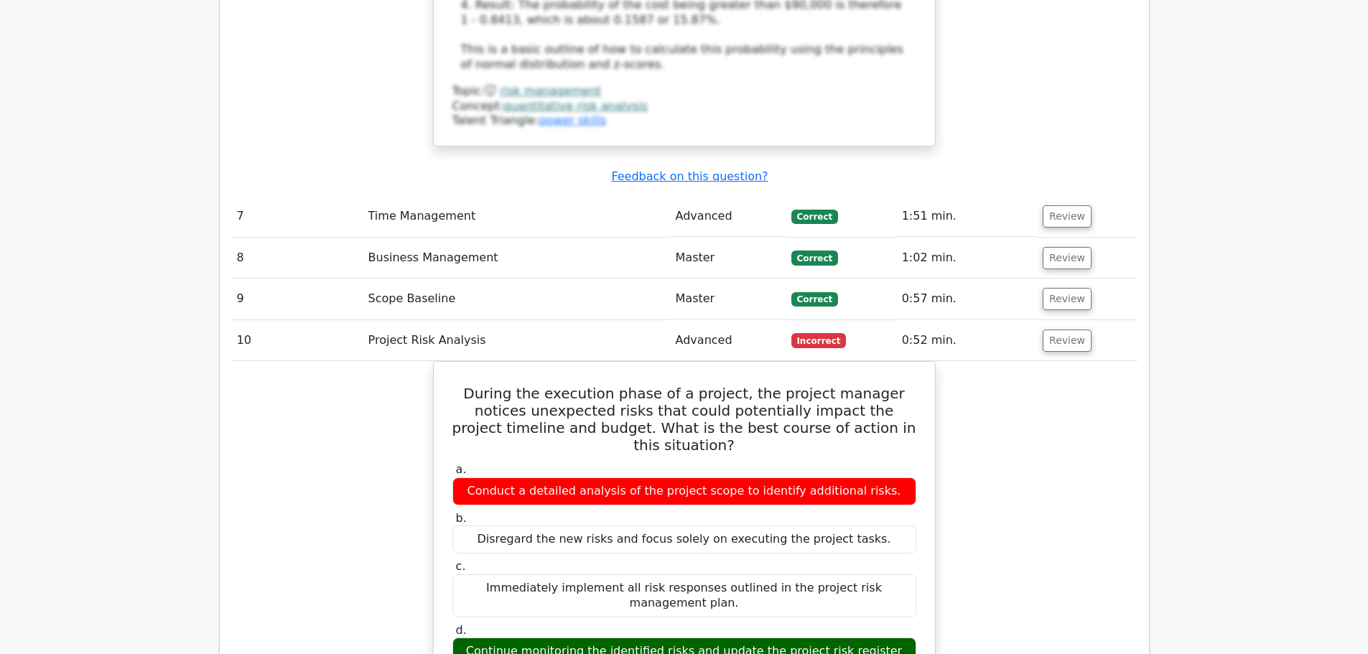
copy div "Continue monitoring the identified risks and update the project risk register a…"
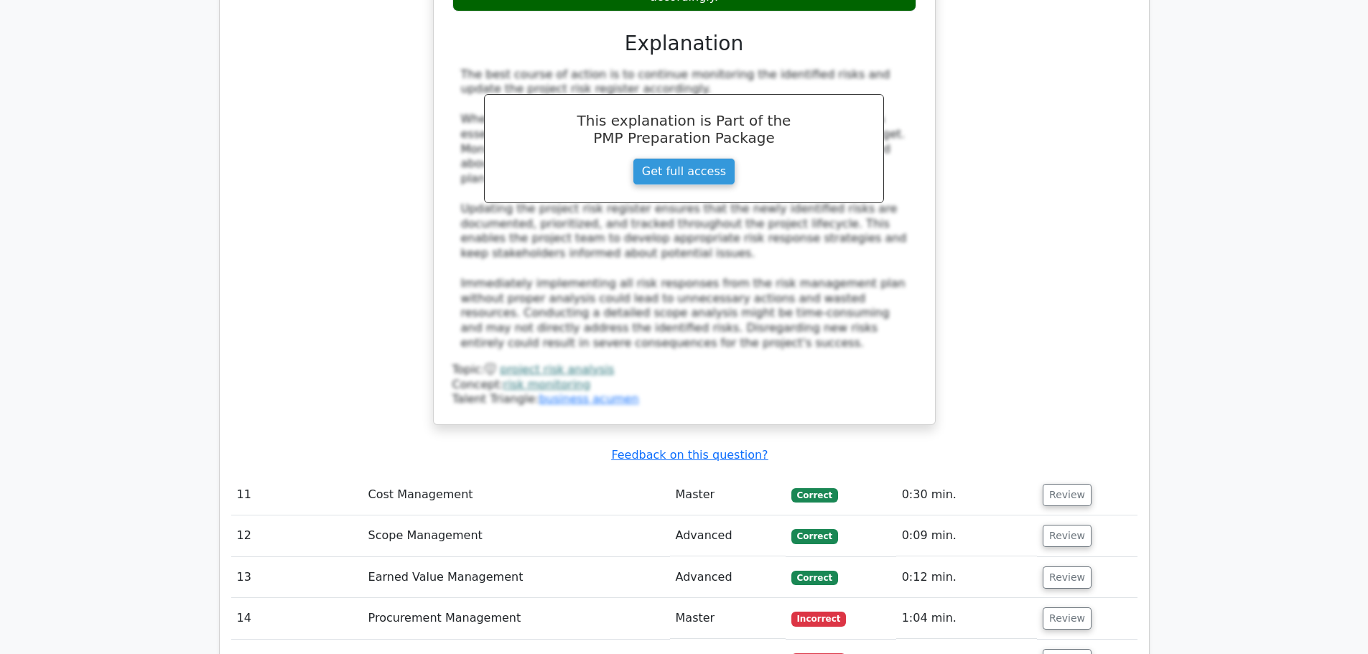
scroll to position [3951, 0]
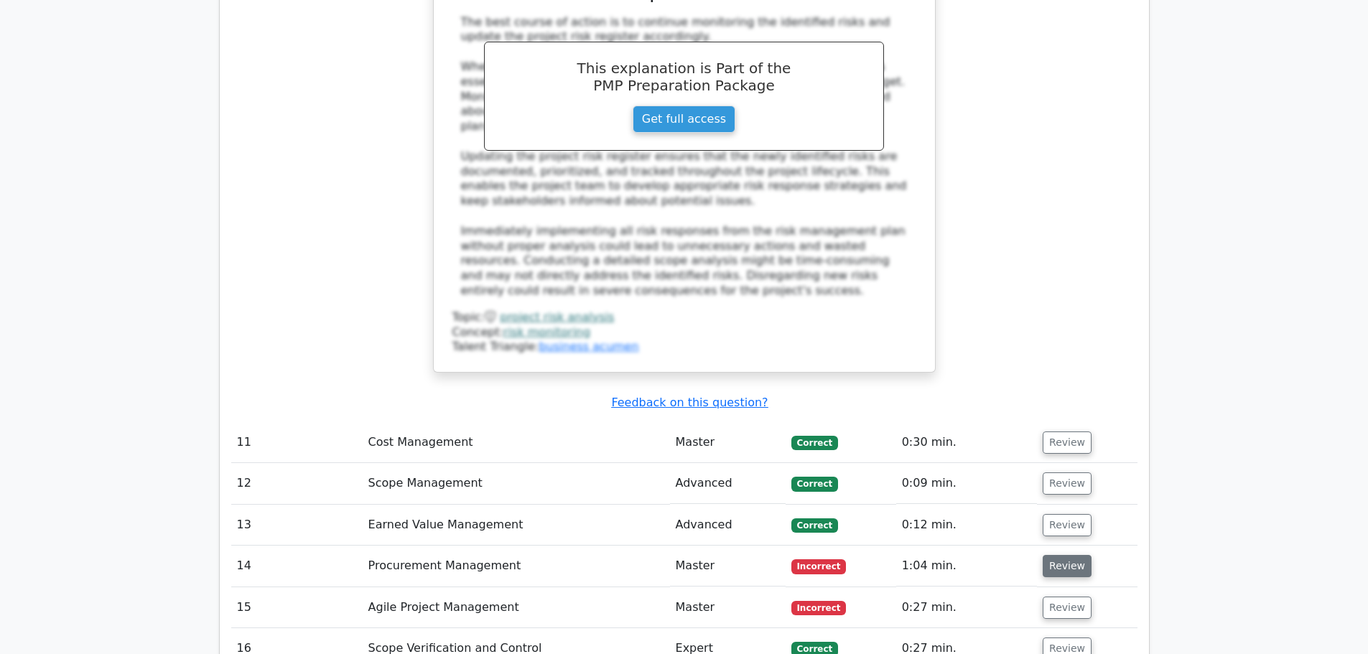
click at [1062, 555] on button "Review" at bounding box center [1067, 566] width 49 height 22
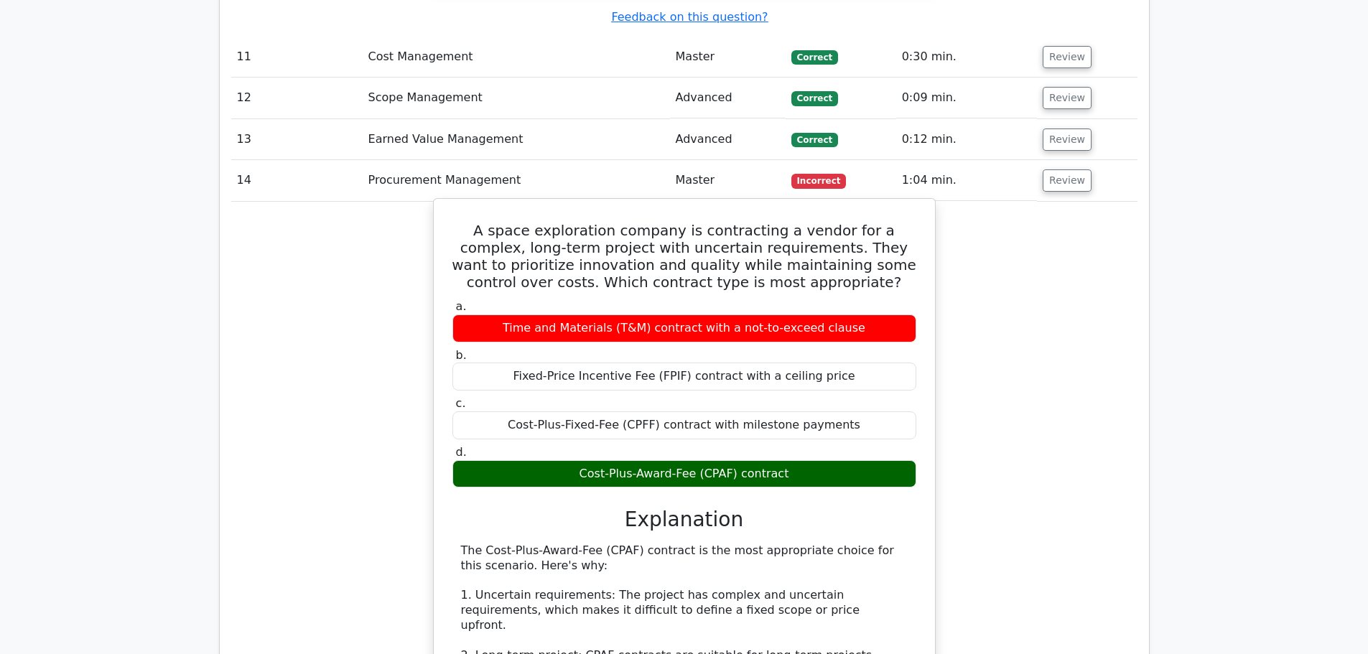
scroll to position [4310, 0]
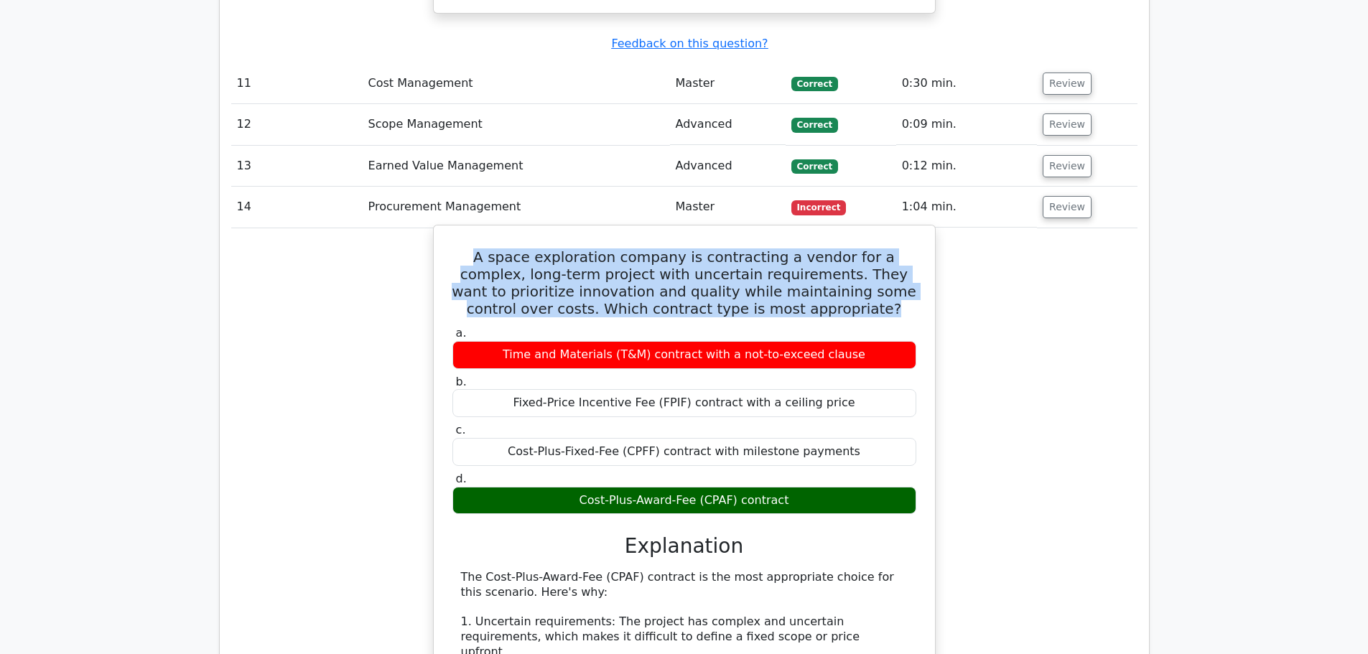
drag, startPoint x: 460, startPoint y: 111, endPoint x: 842, endPoint y: 172, distance: 386.3
click at [842, 249] on h5 "A space exploration company is contracting a vendor for a complex, long-term pr…" at bounding box center [684, 283] width 467 height 69
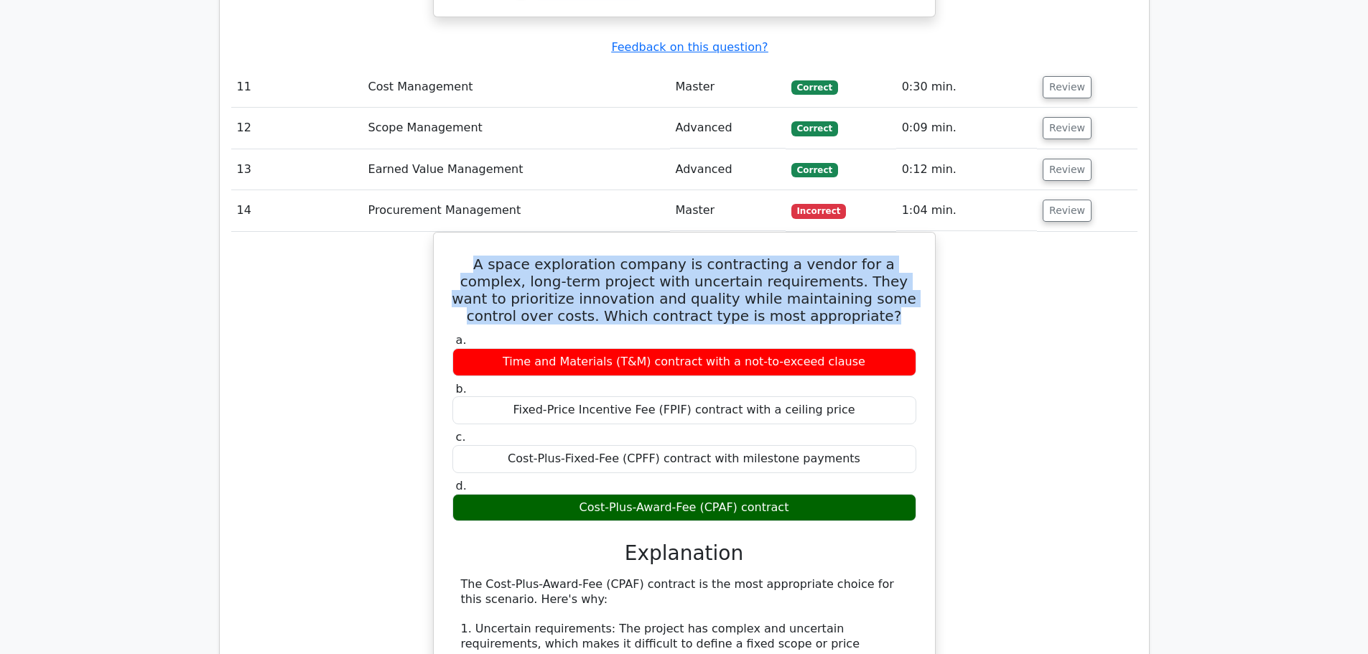
copy h5 "A space exploration company is contracting a vendor for a complex, long-term pr…"
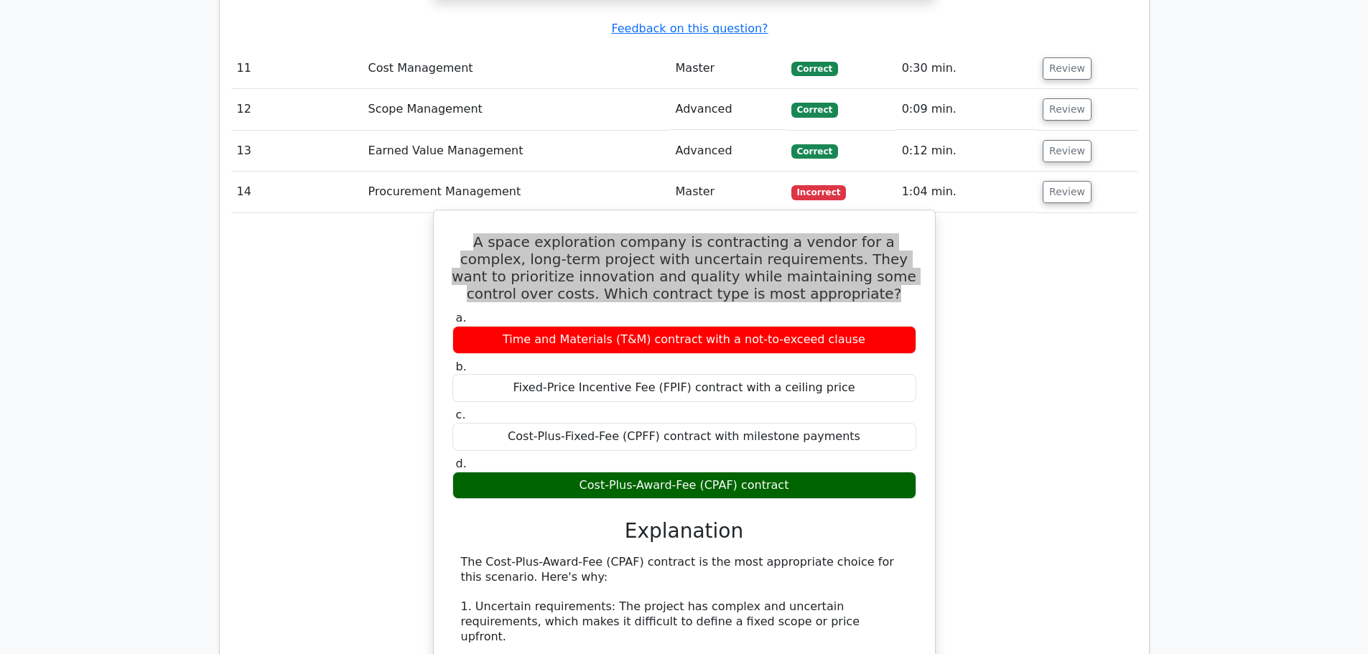
scroll to position [4453, 0]
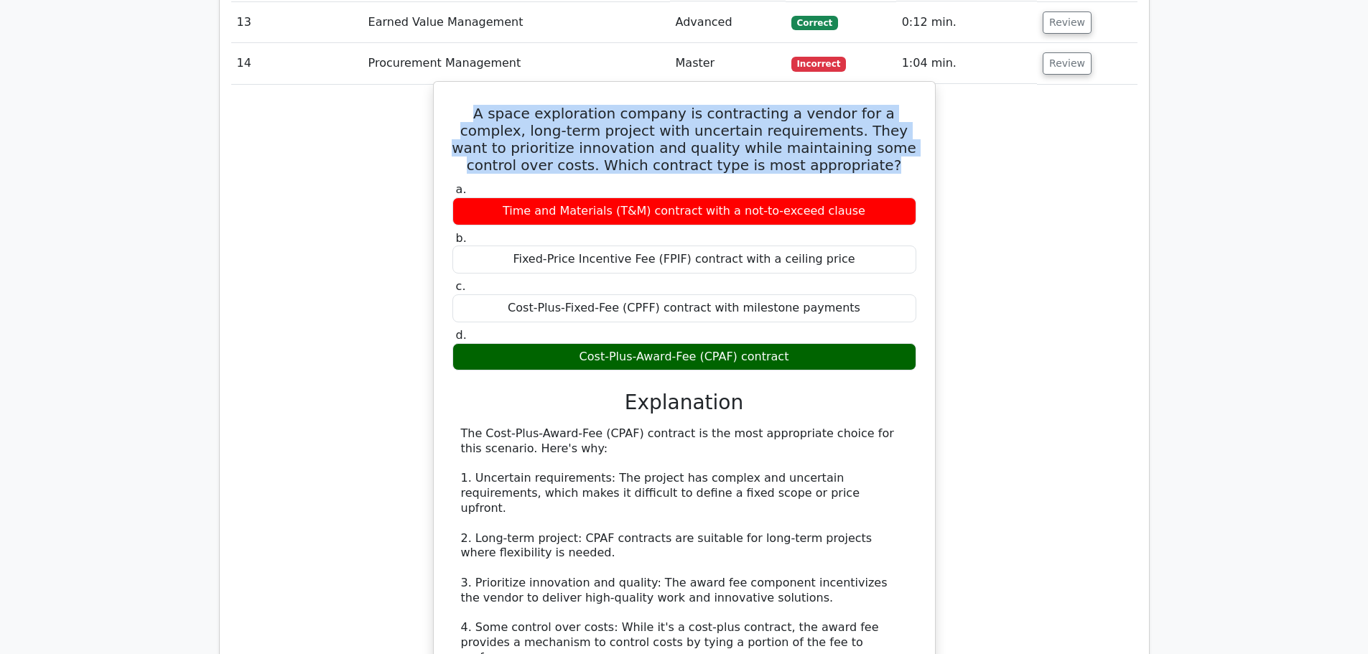
drag, startPoint x: 464, startPoint y: 287, endPoint x: 505, endPoint y: 306, distance: 45.0
click at [505, 427] on div "The Cost-Plus-Award-Fee (CPAF) contract is the most appropriate choice for this…" at bounding box center [684, 666] width 447 height 478
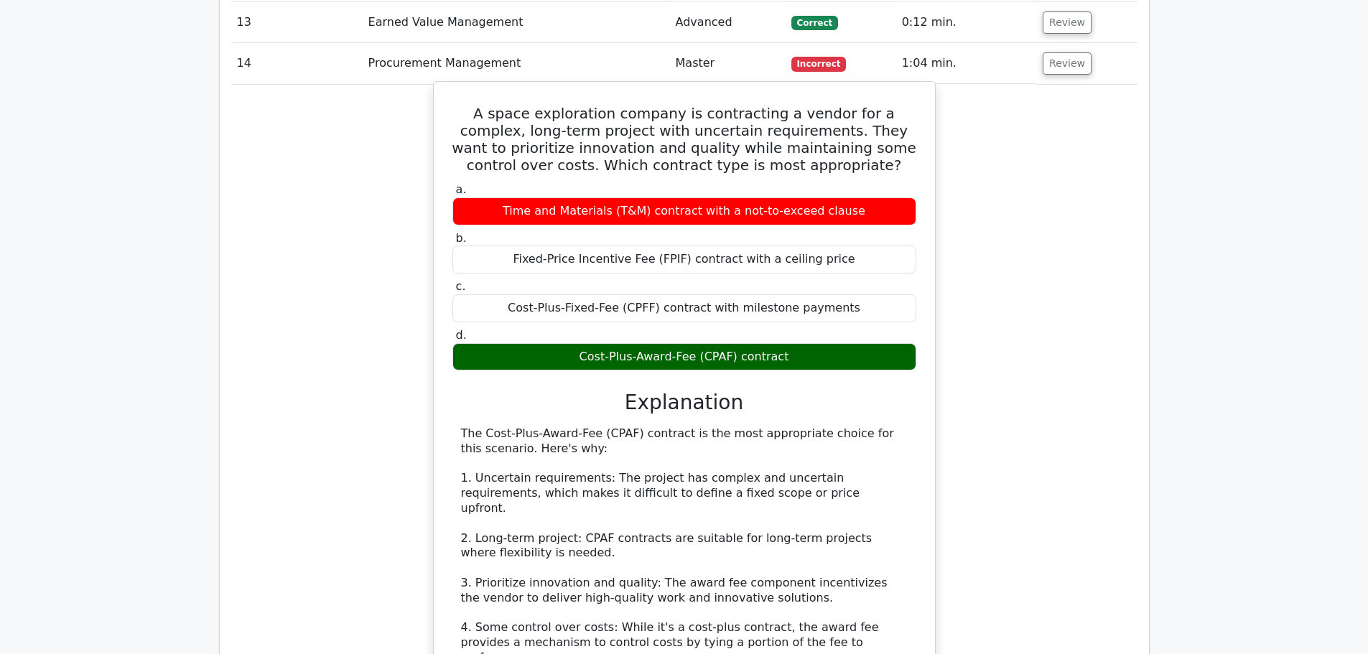
click at [508, 427] on div "The Cost-Plus-Award-Fee (CPAF) contract is the most appropriate choice for this…" at bounding box center [684, 666] width 447 height 478
drag, startPoint x: 507, startPoint y: 306, endPoint x: 461, endPoint y: 291, distance: 48.4
click at [461, 427] on div "The Cost-Plus-Award-Fee (CPAF) contract is the most appropriate choice for this…" at bounding box center [684, 666] width 447 height 478
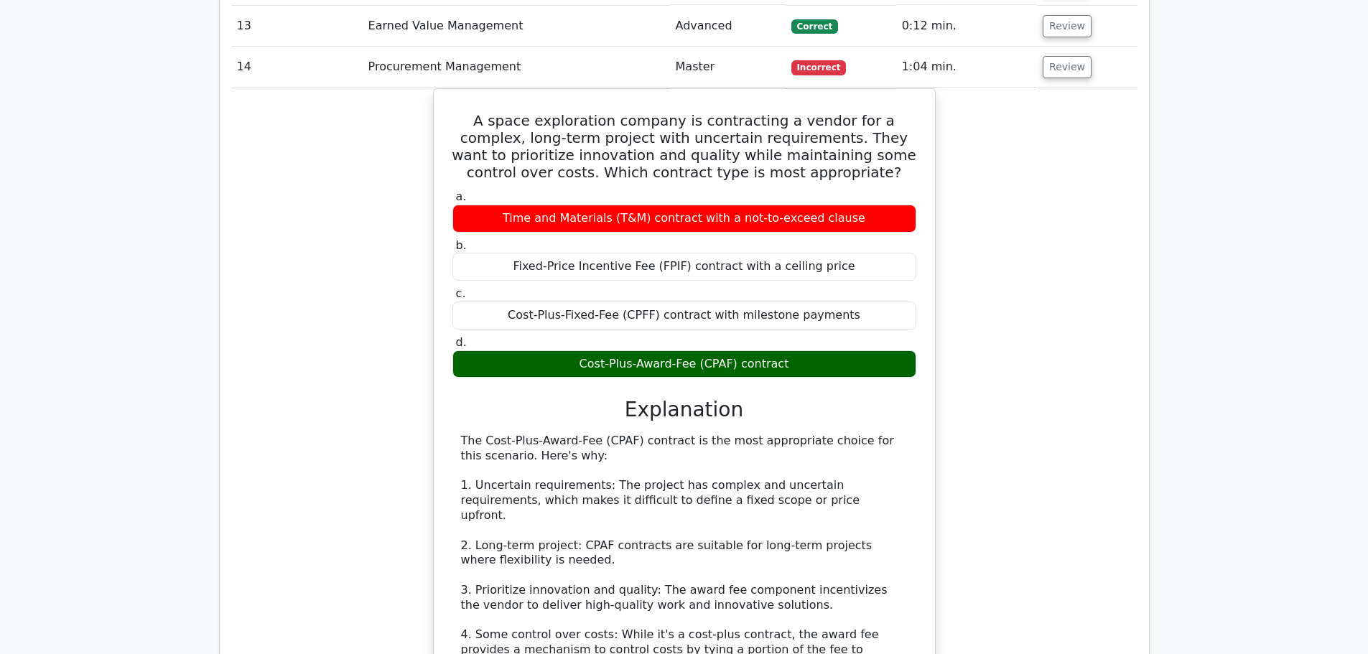
copy div "The Cost-Plus-Award-Fee (CPAF) contract is the most appropriate choice for this…"
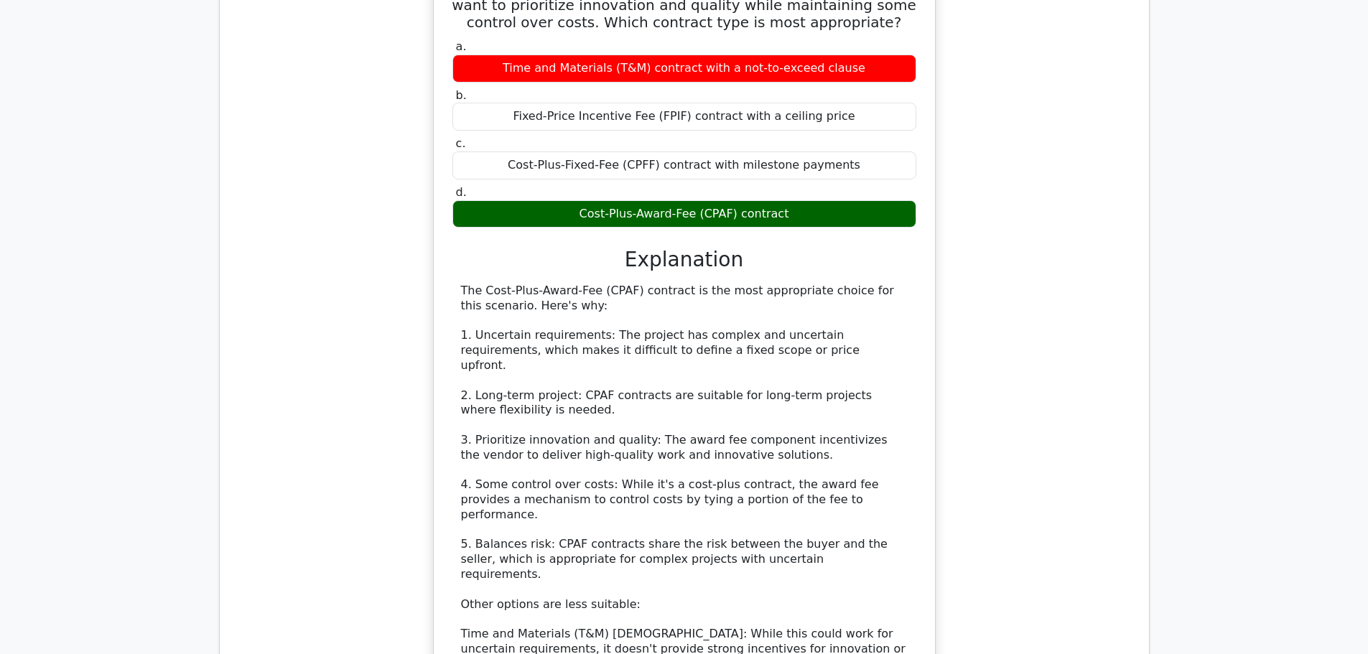
scroll to position [4597, 0]
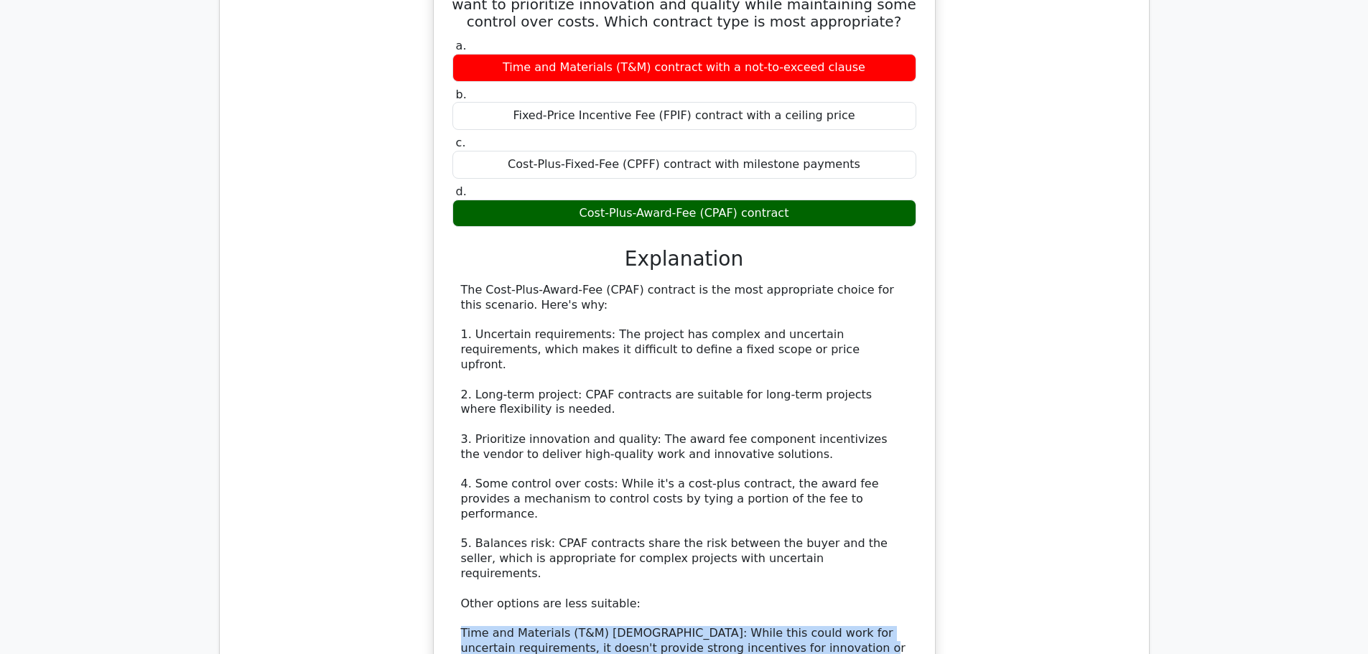
drag, startPoint x: 462, startPoint y: 442, endPoint x: 774, endPoint y: 465, distance: 312.6
click at [774, 465] on div "The Cost-Plus-Award-Fee (CPAF) contract is the most appropriate choice for this…" at bounding box center [684, 522] width 447 height 478
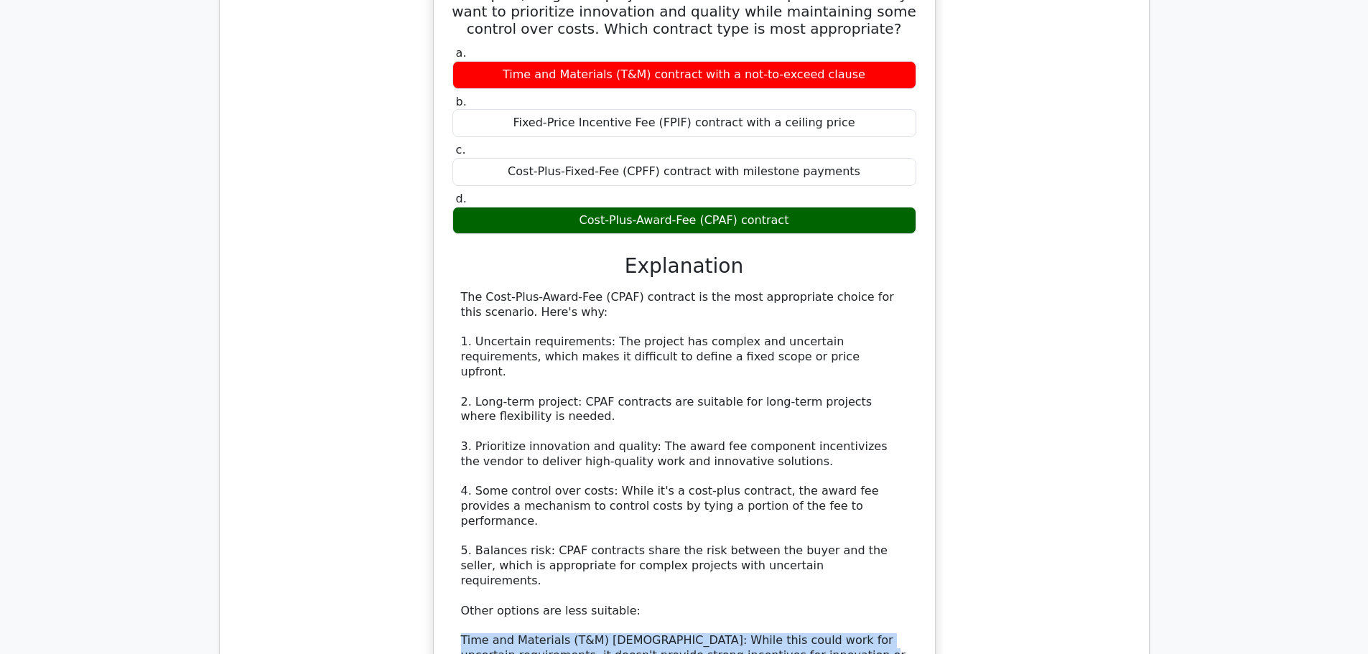
copy div "Time and Materials (T&M) contract: While this could work for uncertain requirem…"
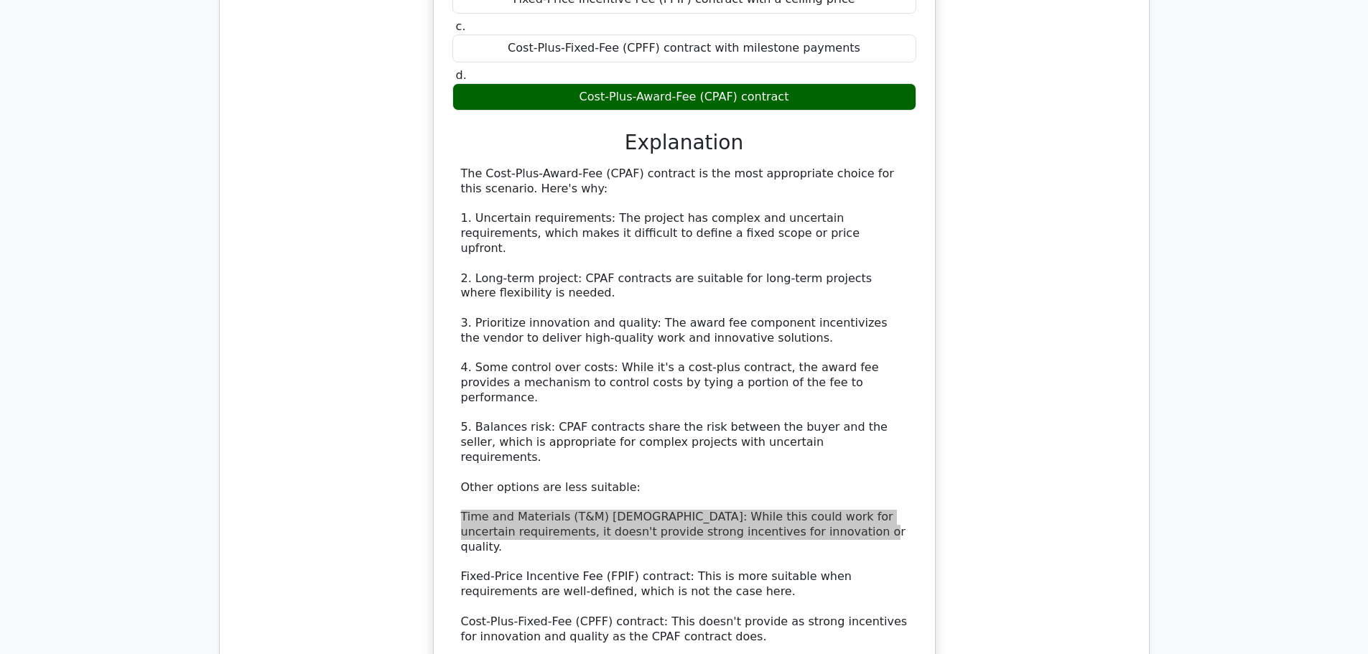
scroll to position [4813, 0]
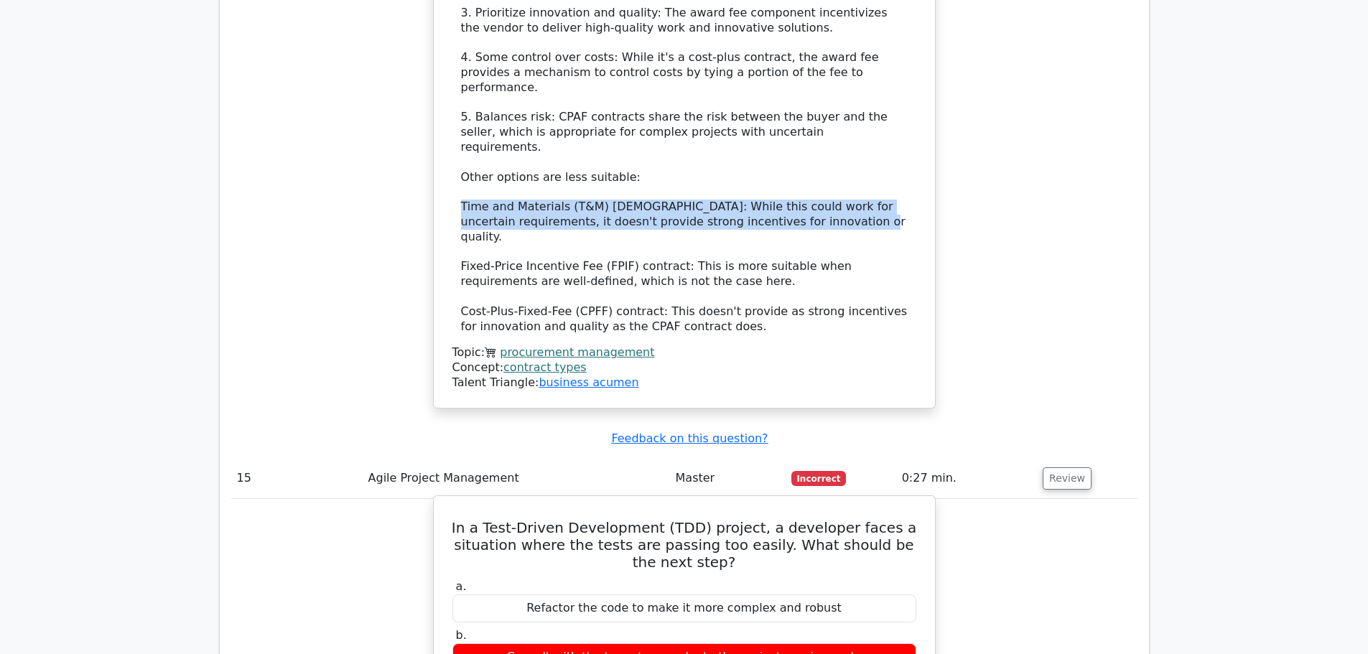
scroll to position [5028, 0]
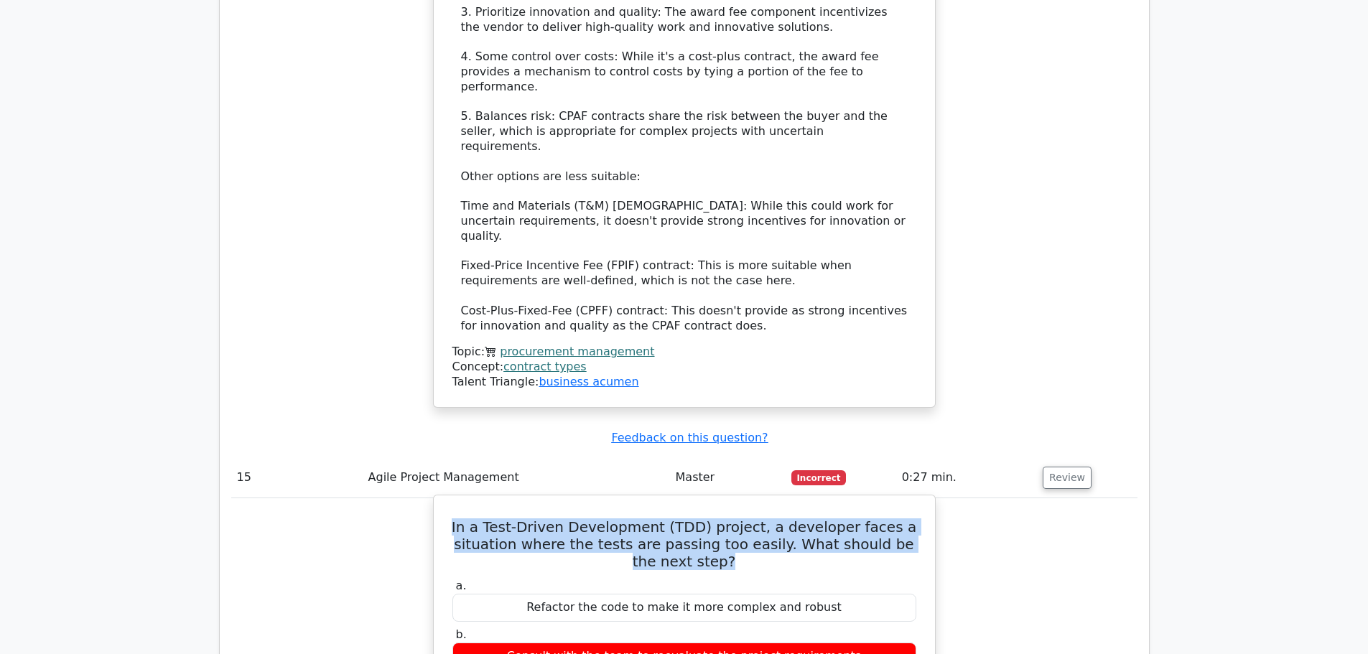
drag, startPoint x: 470, startPoint y: 325, endPoint x: 735, endPoint y: 364, distance: 267.3
click at [735, 519] on h5 "In a Test-Driven Development (TDD) project, a developer faces a situation where…" at bounding box center [684, 545] width 467 height 52
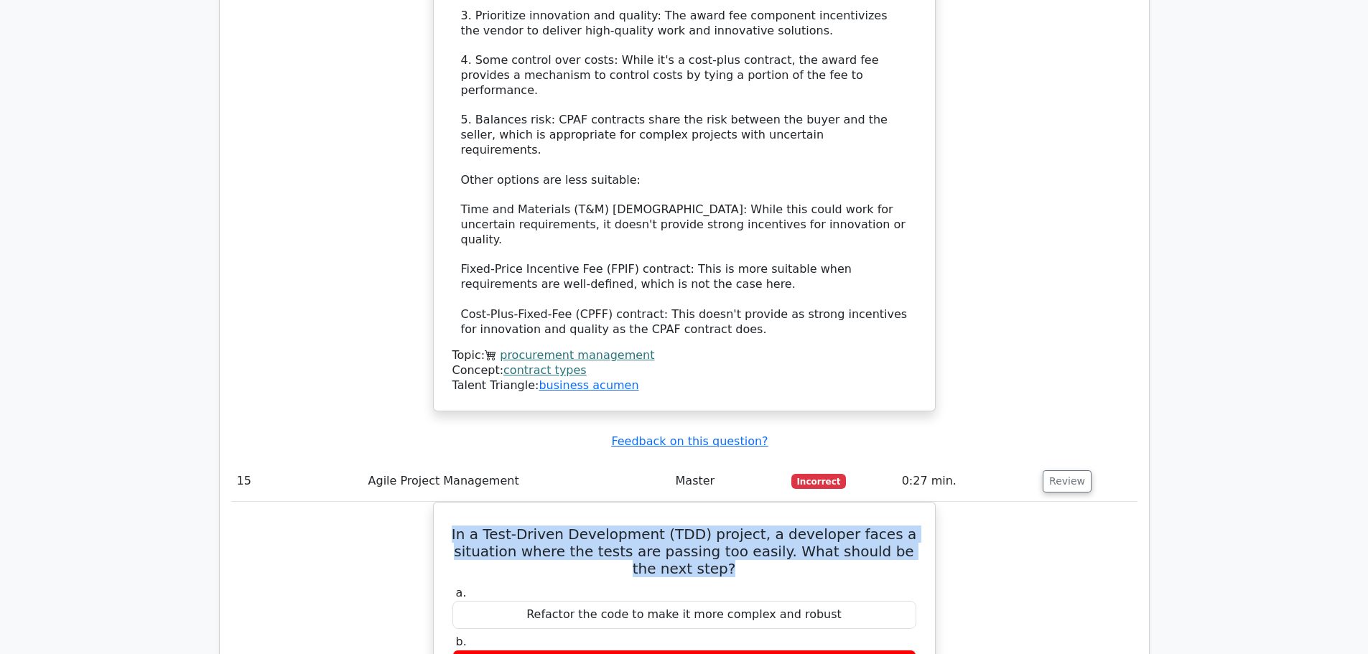
copy h5 "In a Test-Driven Development (TDD) project, a developer faces a situation where…"
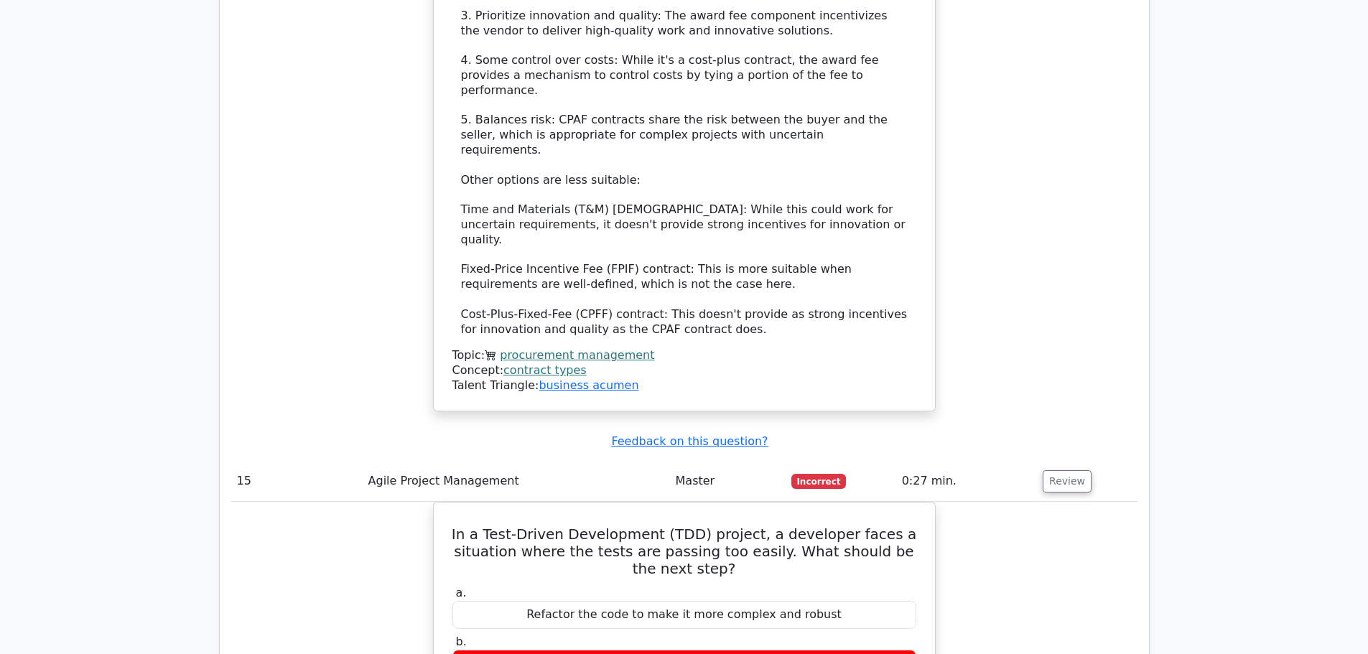
copy div "Write more specific and challenging tests"
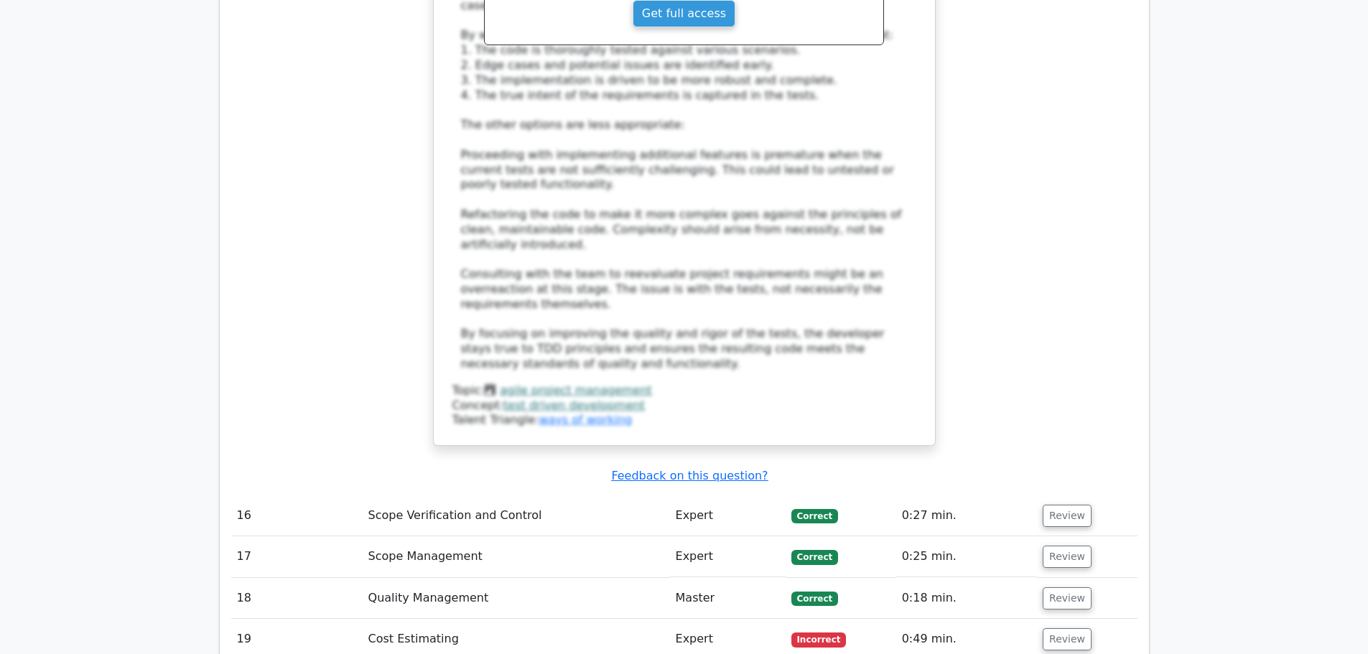
scroll to position [5962, 0]
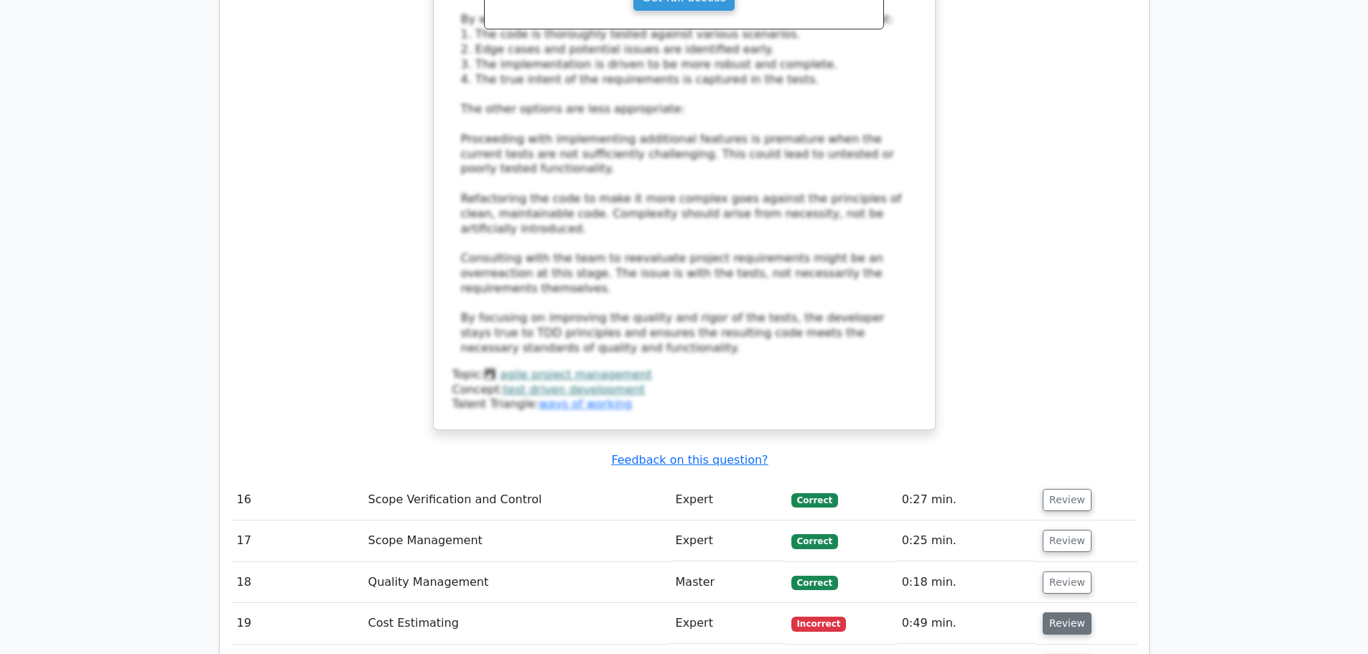
click at [1052, 613] on button "Review" at bounding box center [1067, 624] width 49 height 22
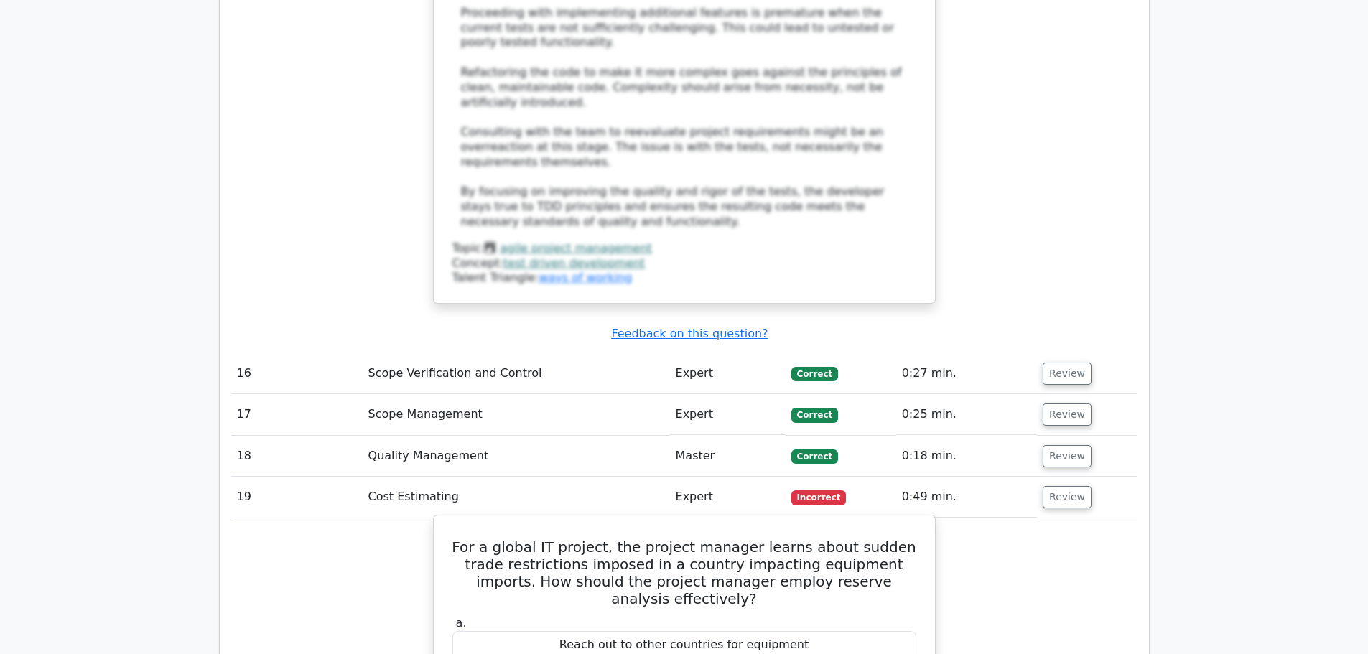
scroll to position [6249, 0]
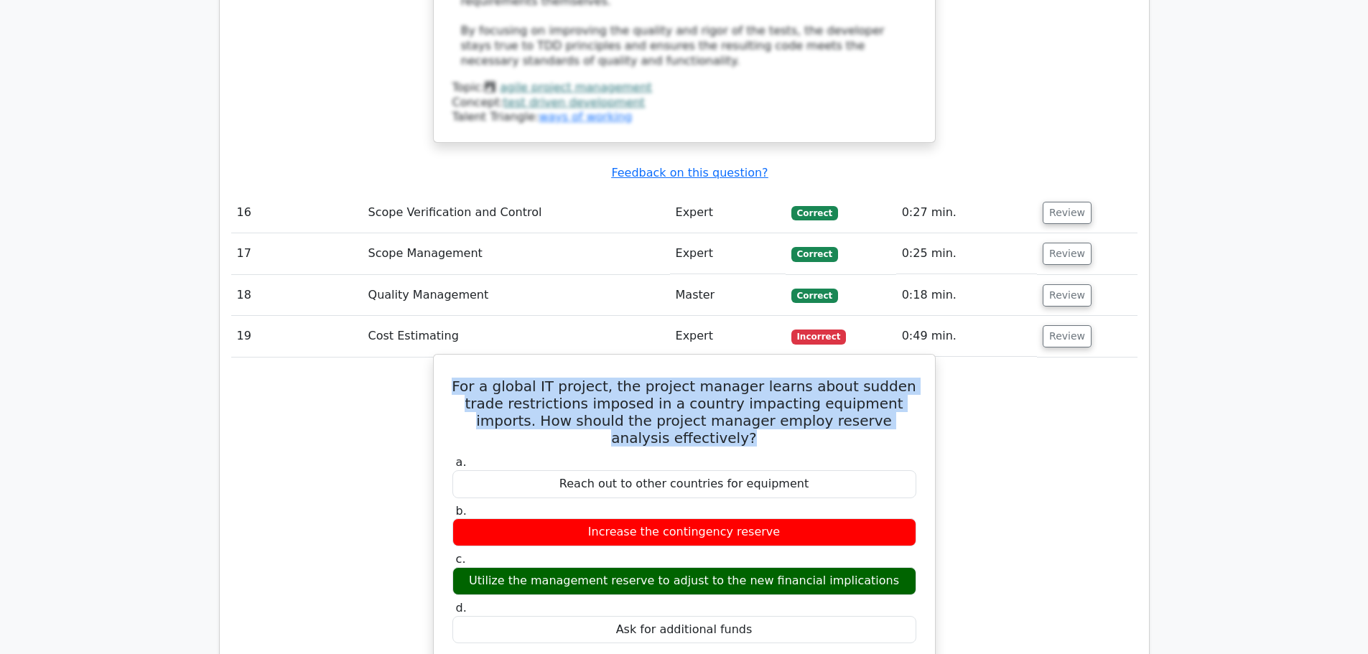
drag, startPoint x: 457, startPoint y: 154, endPoint x: 899, endPoint y: 192, distance: 444.1
click at [899, 378] on h5 "For a global IT project, the project manager learns about sudden trade restrict…" at bounding box center [684, 412] width 467 height 69
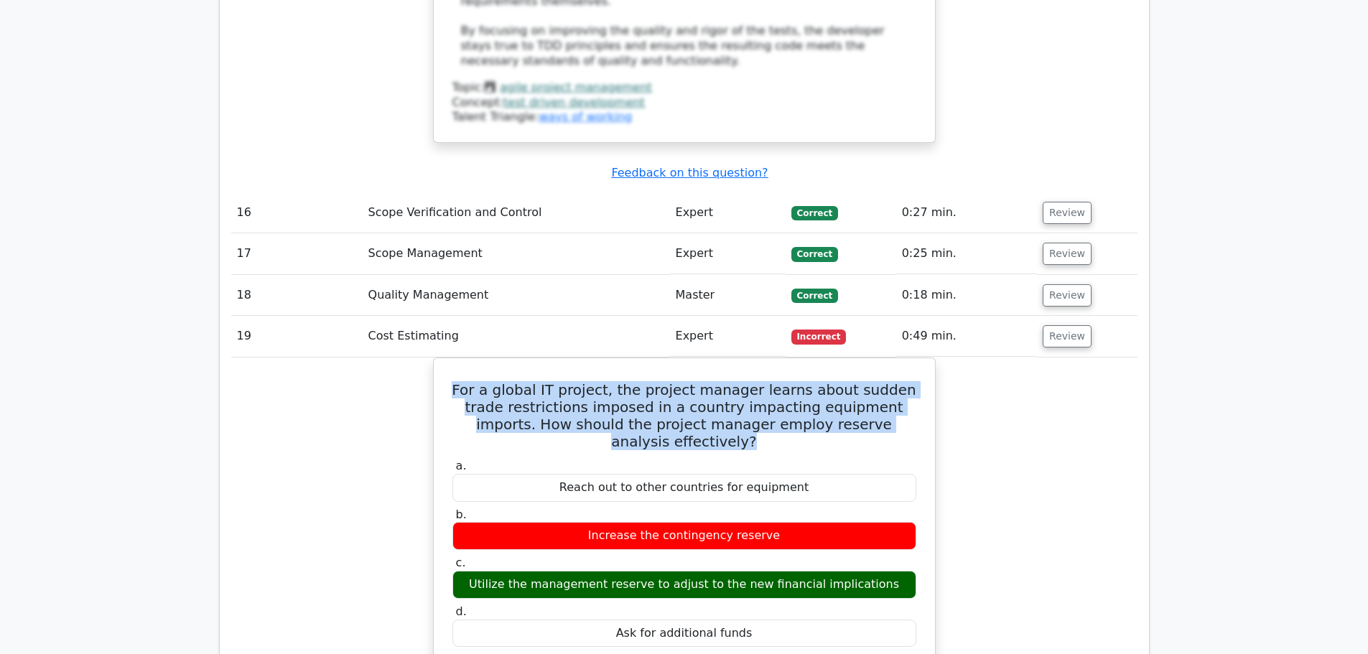
copy h5 "For a global IT project, the project manager learns about sudden trade restrict…"
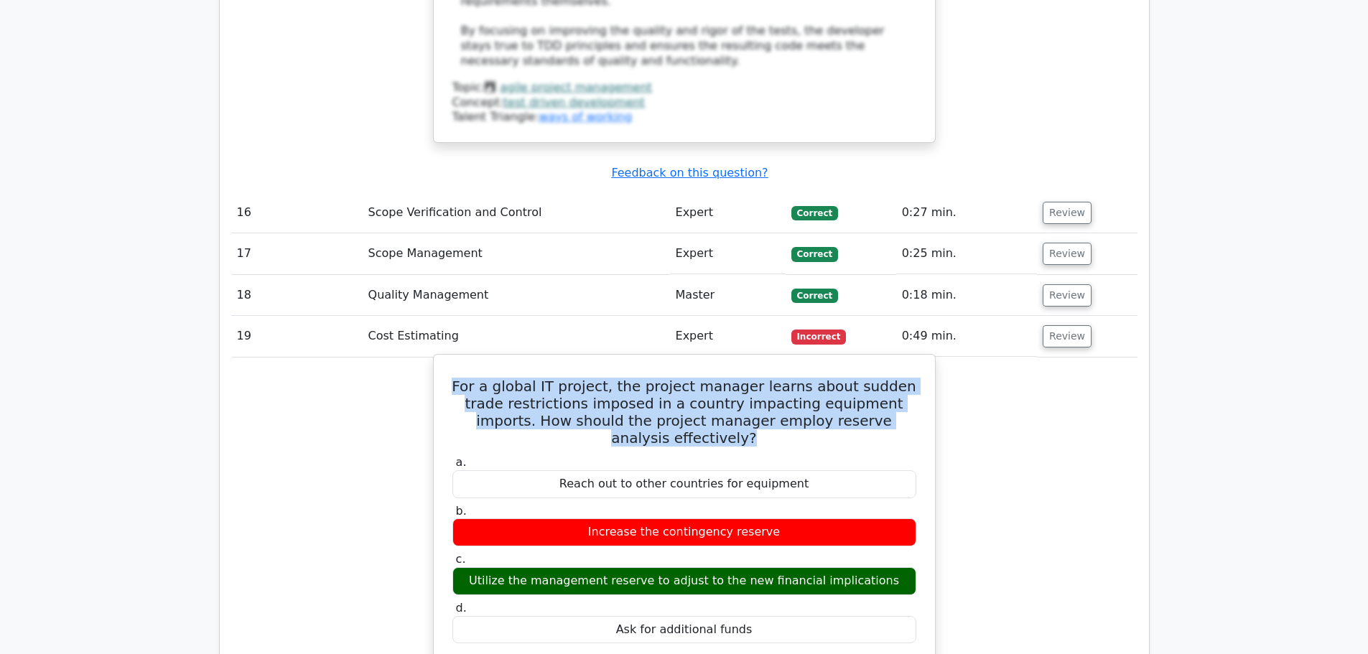
click at [620, 567] on div "Utilize the management reserve to adjust to the new financial implications" at bounding box center [685, 581] width 464 height 28
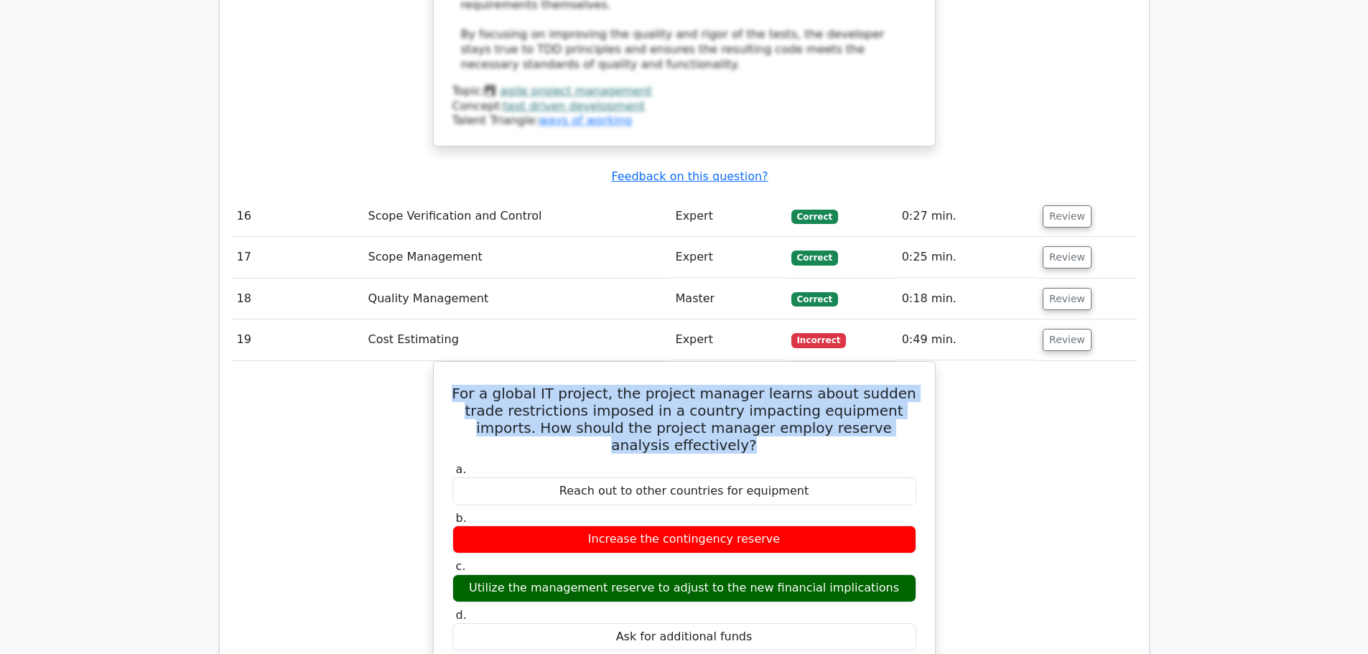
copy div "Utilize the management reserve to adjust to the new financial implications"
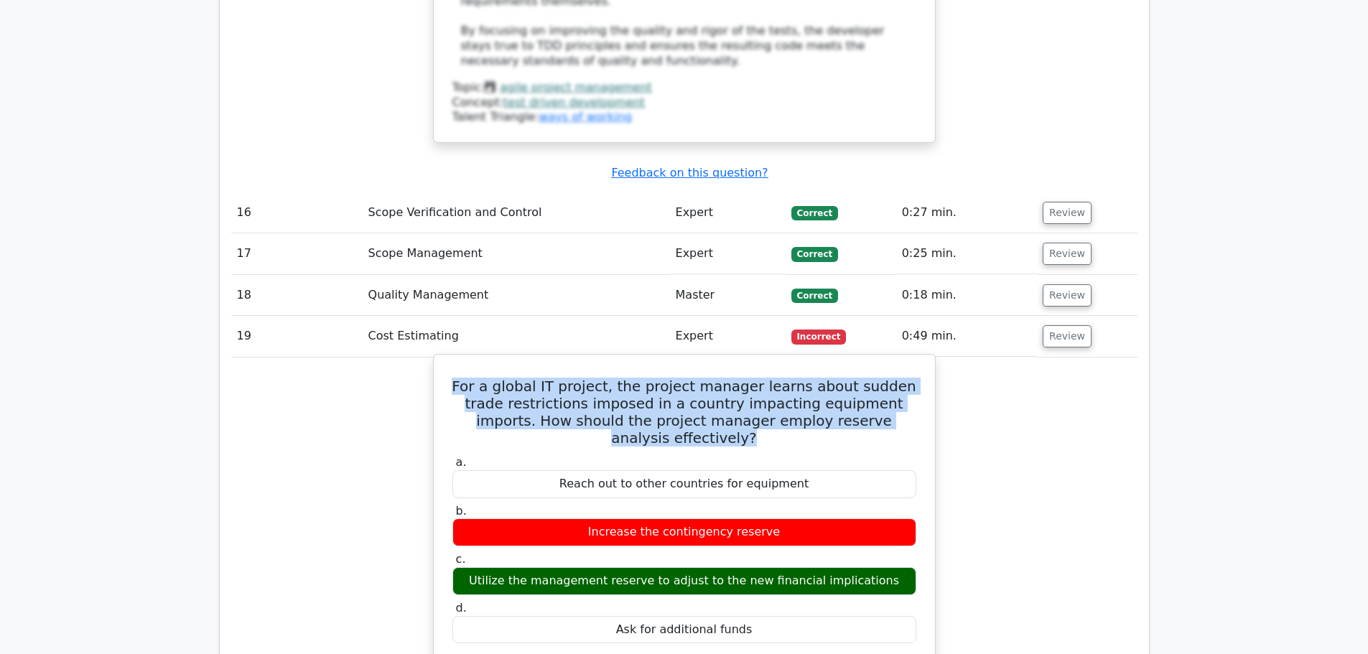
click at [612, 519] on div "Increase the contingency reserve" at bounding box center [685, 533] width 464 height 28
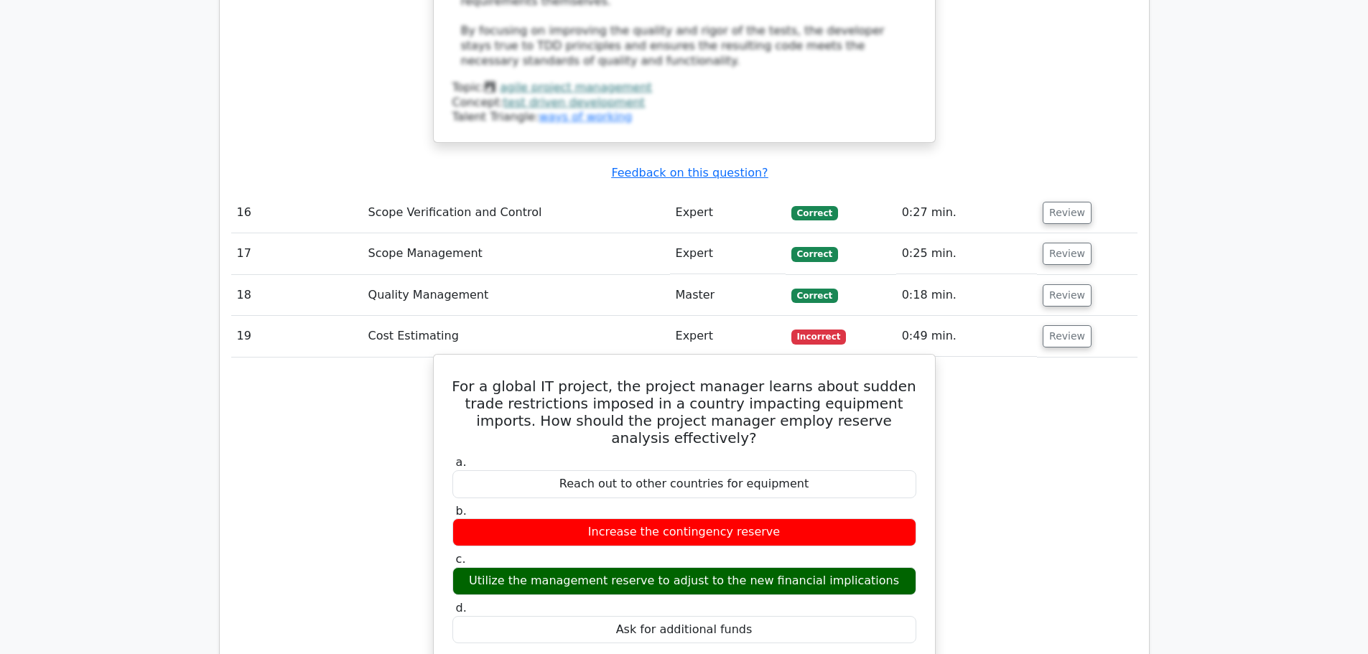
click at [612, 519] on div "Increase the contingency reserve" at bounding box center [685, 533] width 464 height 28
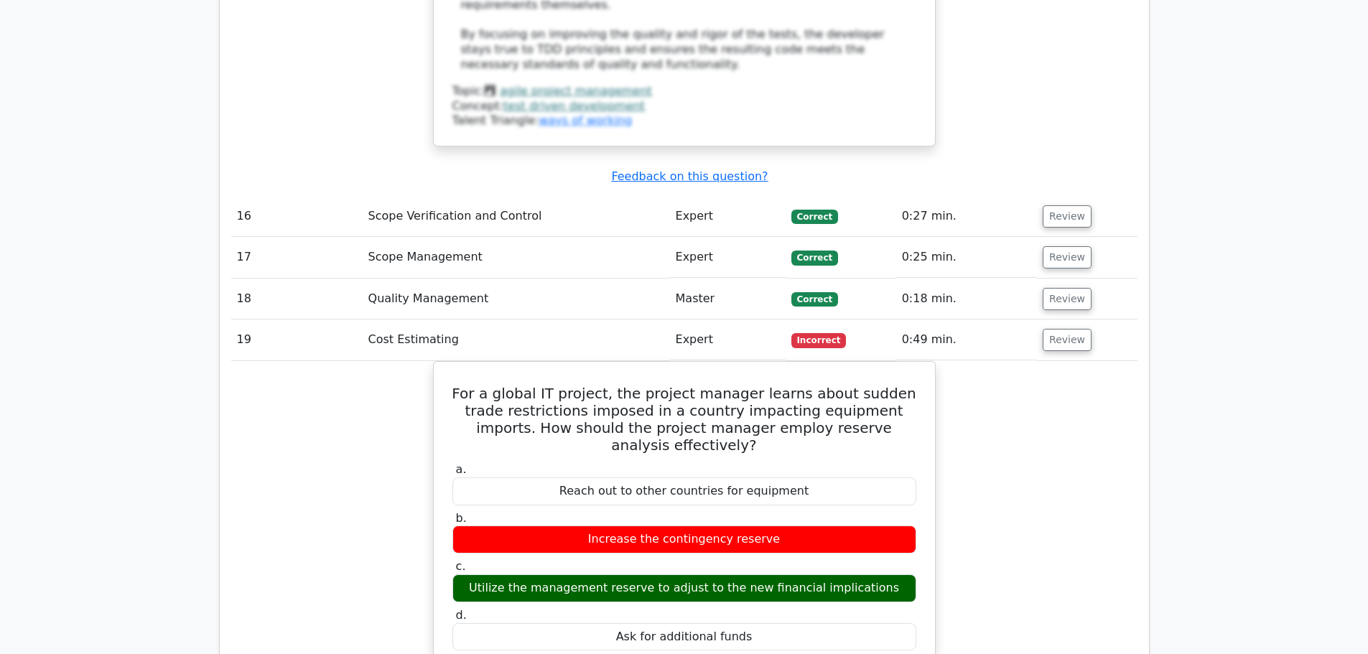
copy div "Increase the contingency reserve"
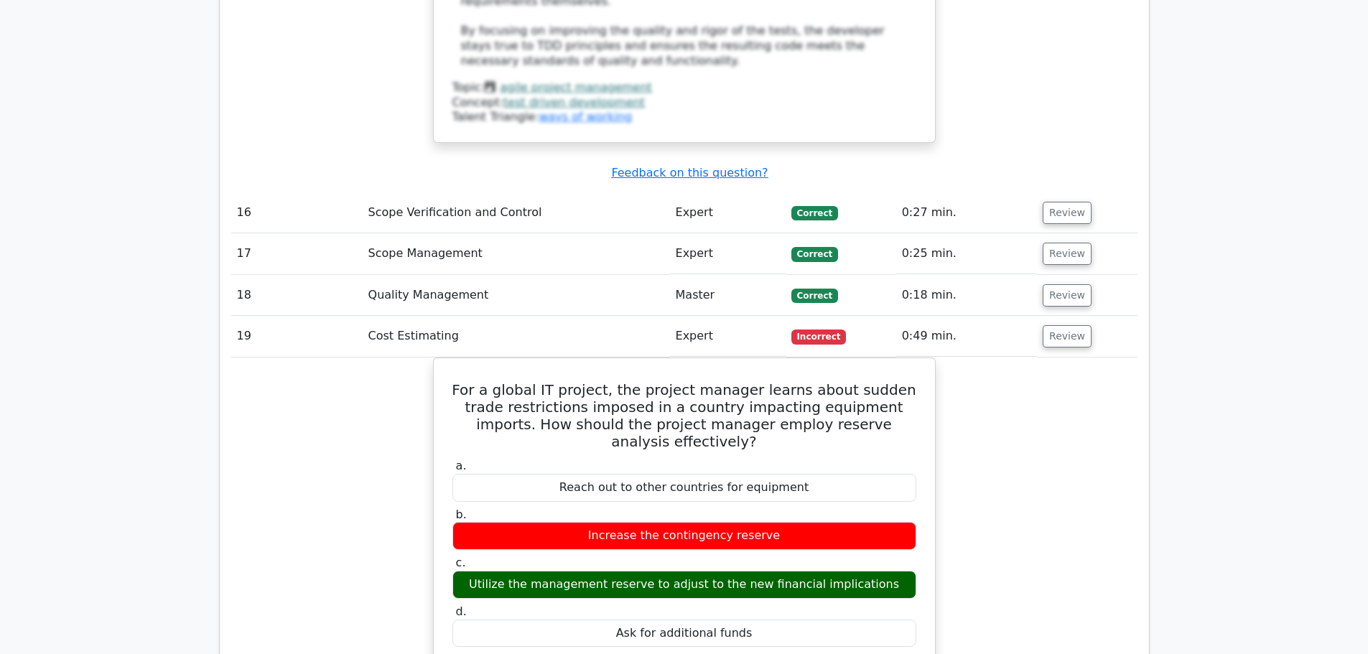
click at [1113, 358] on div "For a global IT project, the project manager learns about sudden trade restrict…" at bounding box center [684, 649] width 906 height 582
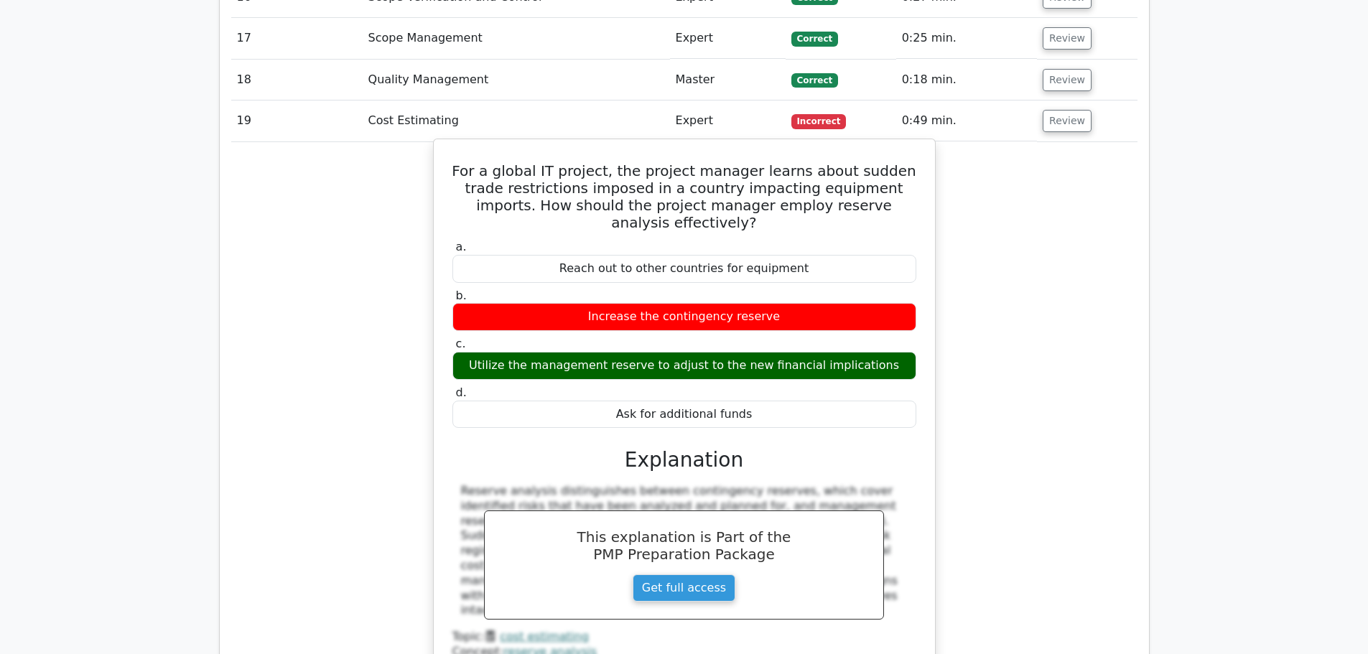
scroll to position [7057, 0]
